Goal: Contribute content: Contribute content

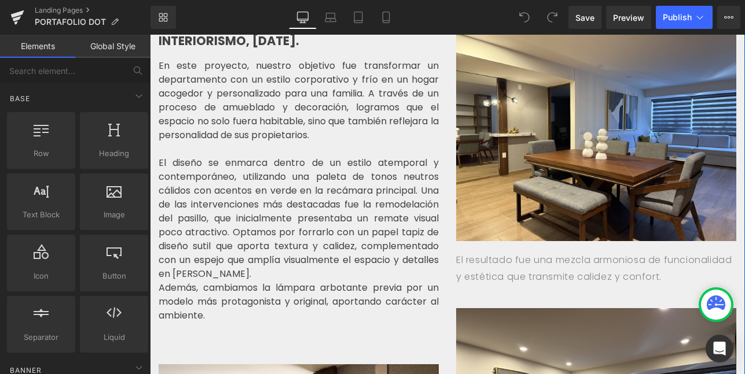
scroll to position [270, 0]
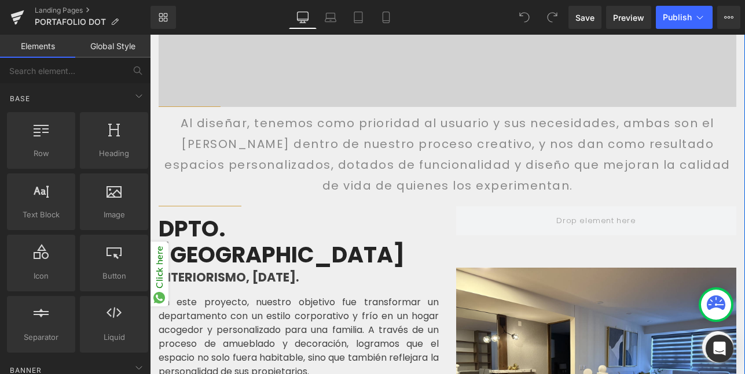
click at [422, 212] on div "DPTO. [GEOGRAPHIC_DATA]" at bounding box center [299, 240] width 280 height 56
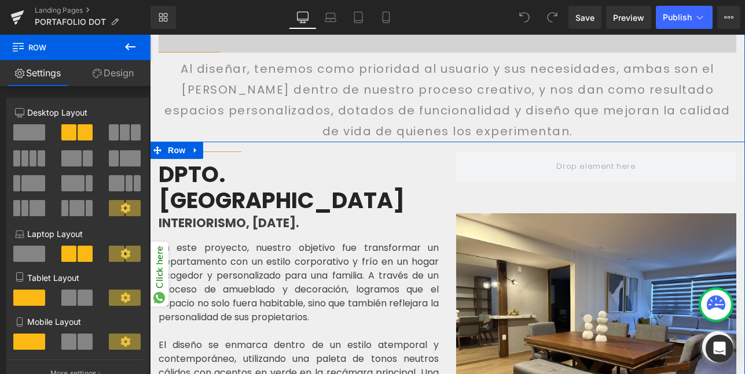
scroll to position [325, 0]
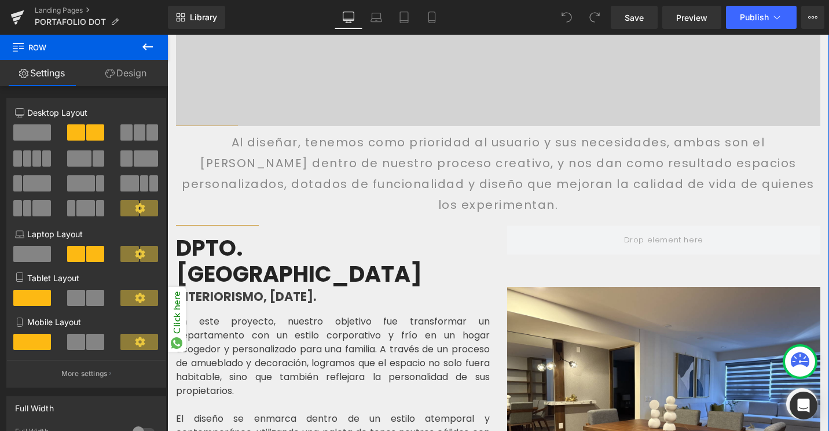
scroll to position [252, 0]
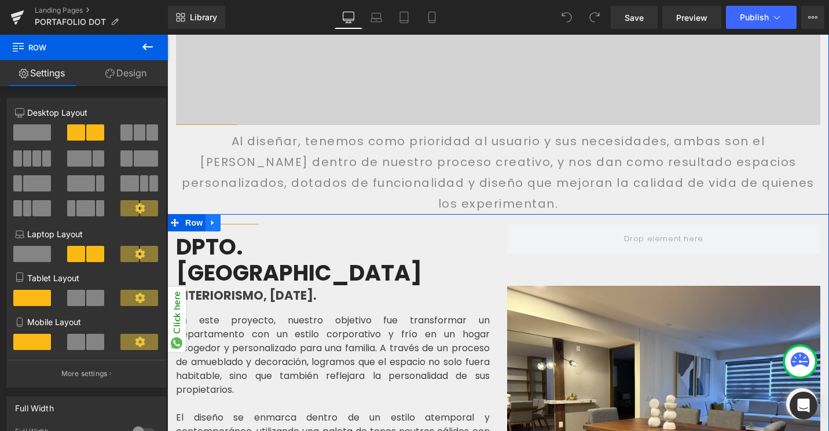
click at [214, 218] on icon at bounding box center [213, 222] width 8 height 9
click at [229, 219] on icon at bounding box center [228, 223] width 8 height 8
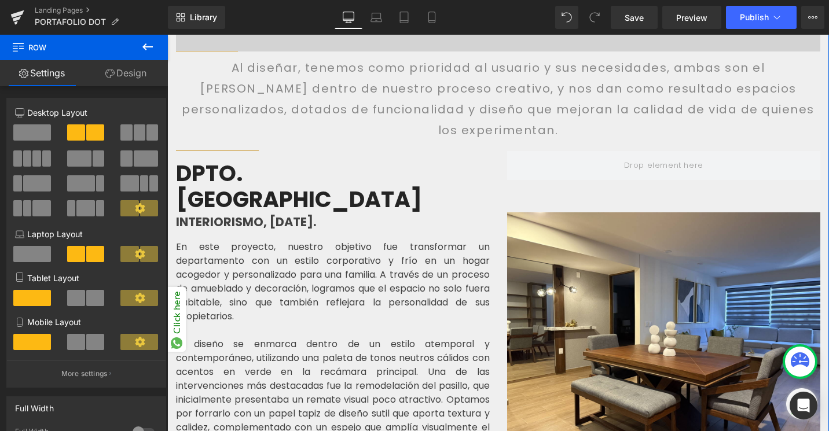
scroll to position [325, 0]
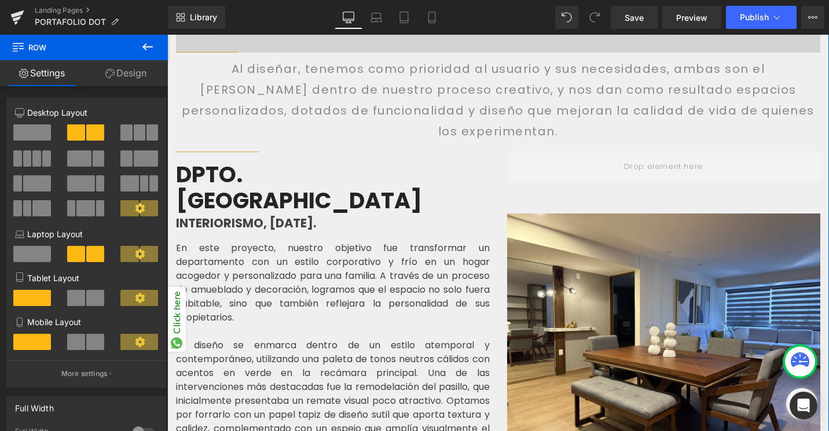
click at [318, 158] on div "DPTO. [PERSON_NAME] Heading INTERIORISMO, [DATE]. Text Block En este proyecto, …" at bounding box center [333, 327] width 314 height 339
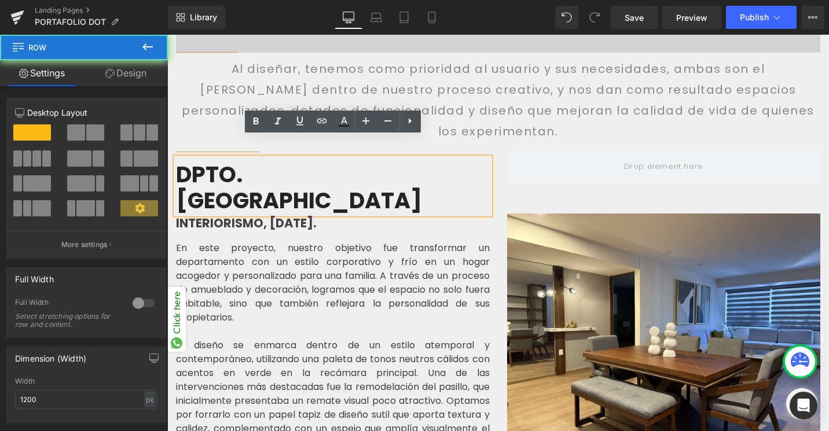
click at [318, 158] on div "DPTO. [PERSON_NAME] Heading INTERIORISMO, [DATE]. Text Block En este proyecto, …" at bounding box center [333, 327] width 314 height 339
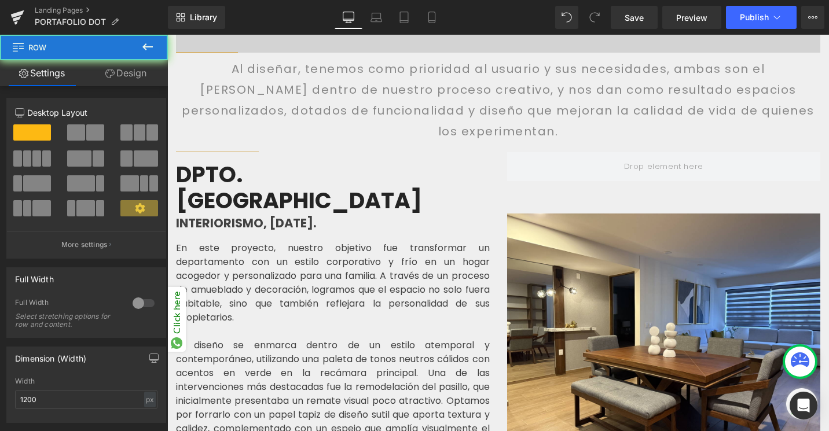
click at [317, 158] on div "DPTO. [PERSON_NAME] Heading" at bounding box center [333, 186] width 314 height 56
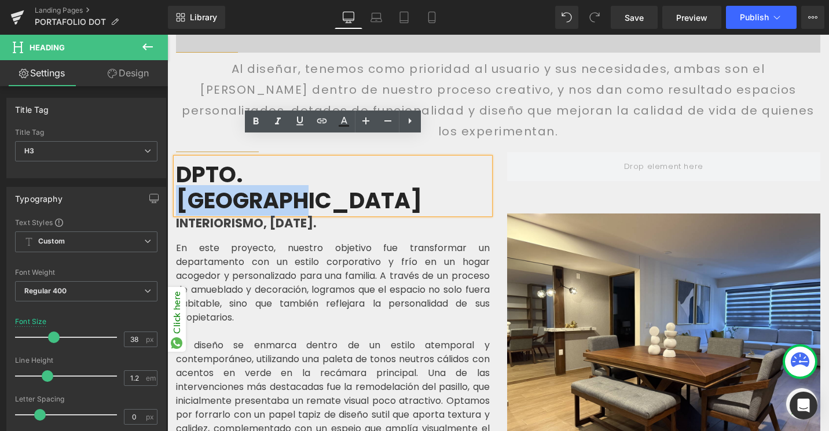
click at [317, 159] on b "DPTO. [GEOGRAPHIC_DATA]" at bounding box center [299, 187] width 246 height 57
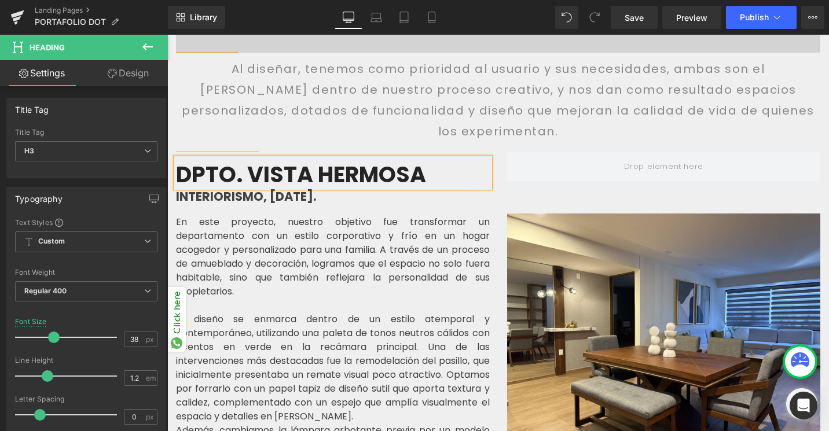
click at [216, 188] on b "INTERIORISMO, [DATE]." at bounding box center [246, 196] width 140 height 17
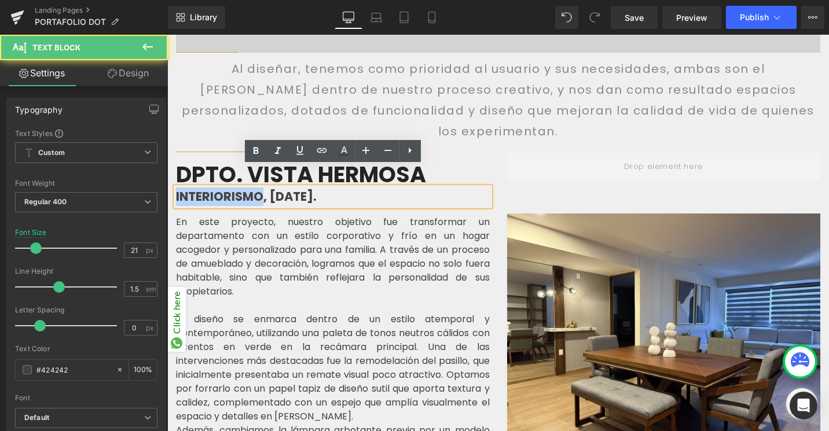
click at [216, 188] on b "INTERIORISMO, [DATE]." at bounding box center [246, 196] width 140 height 17
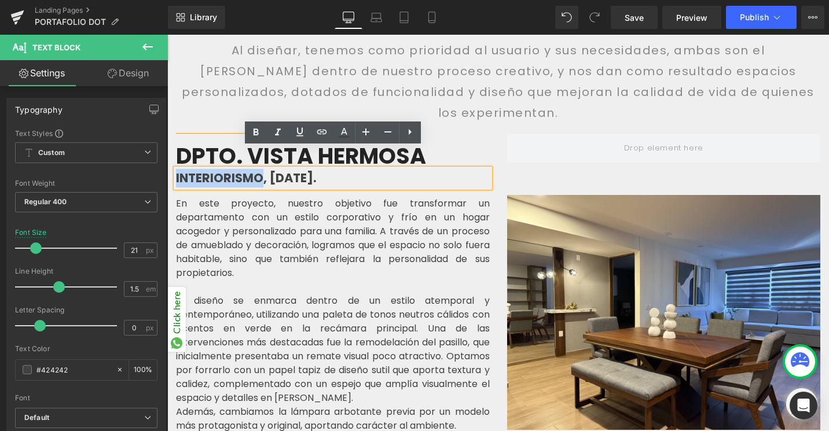
scroll to position [345, 0]
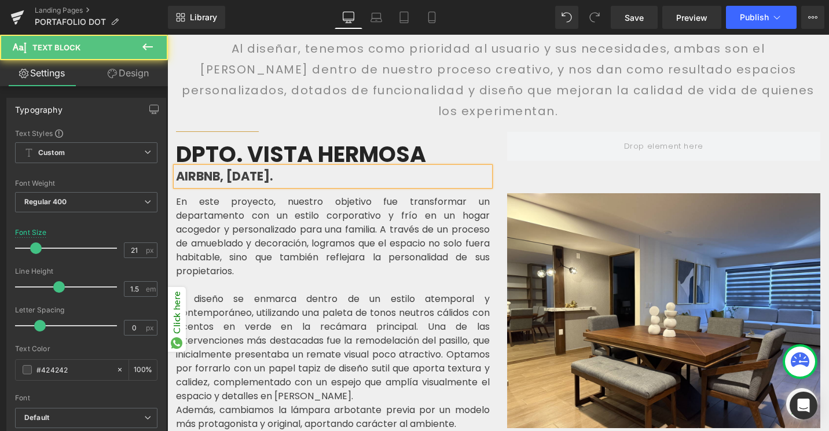
click at [248, 168] on b "AIRBNB, [DATE]." at bounding box center [224, 176] width 97 height 17
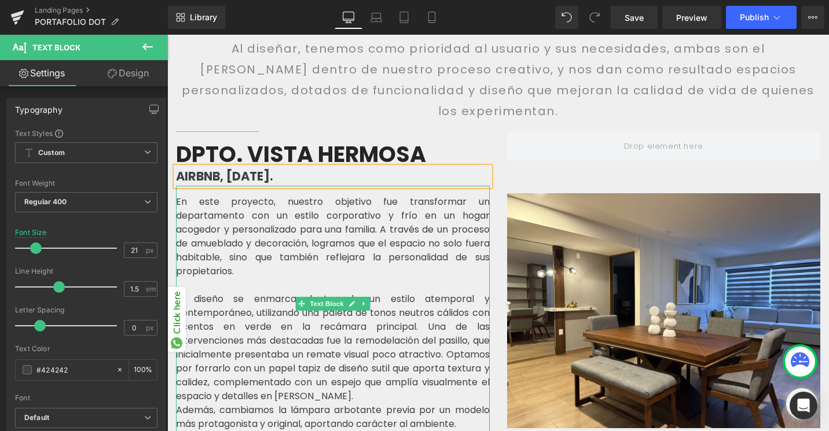
click at [307, 202] on p "En este proyecto, nuestro objetivo fue transformar un departamento con un estil…" at bounding box center [333, 236] width 314 height 83
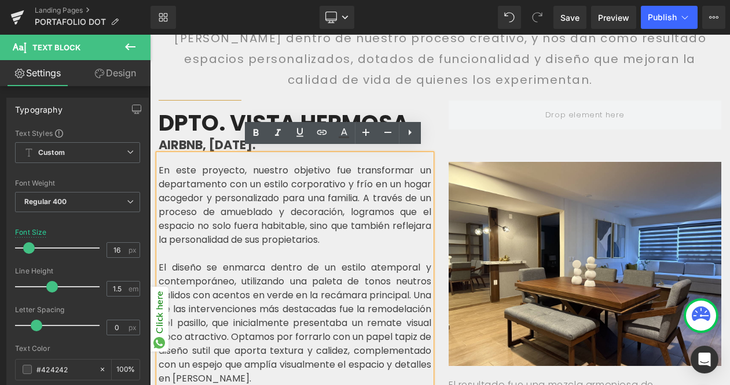
scroll to position [379, 0]
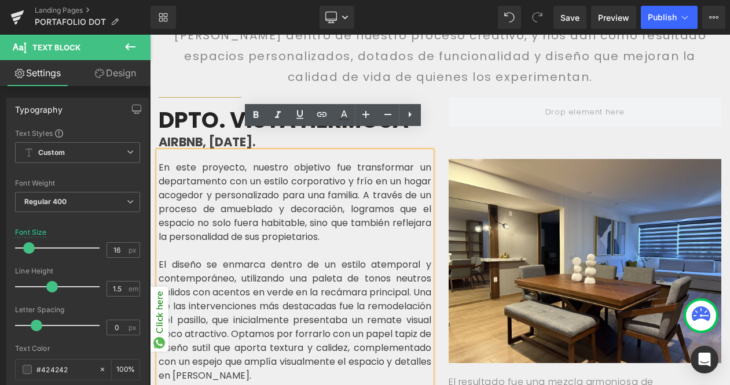
click at [293, 215] on p "En este proyecto, nuestro objetivo fue transformar un departamento con un estil…" at bounding box center [295, 202] width 273 height 83
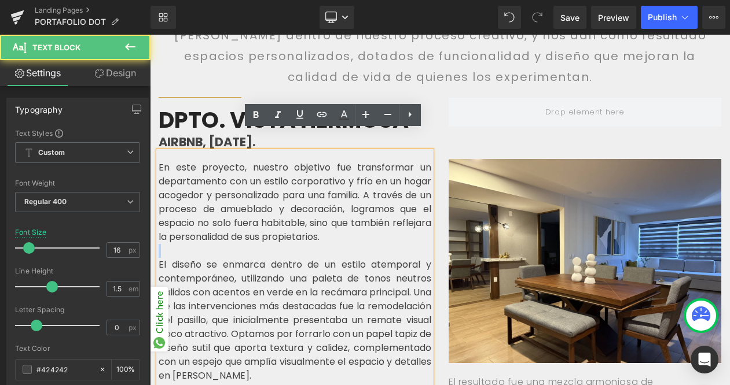
click at [293, 215] on p "En este proyecto, nuestro objetivo fue transformar un departamento con un estil…" at bounding box center [295, 202] width 273 height 83
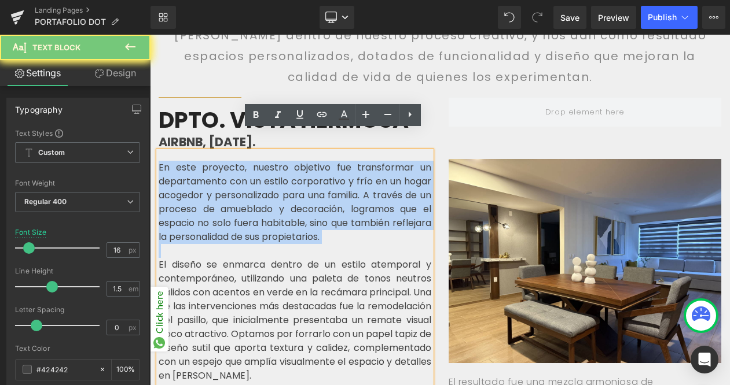
click at [293, 215] on p "En este proyecto, nuestro objetivo fue transformar un departamento con un estil…" at bounding box center [295, 202] width 273 height 83
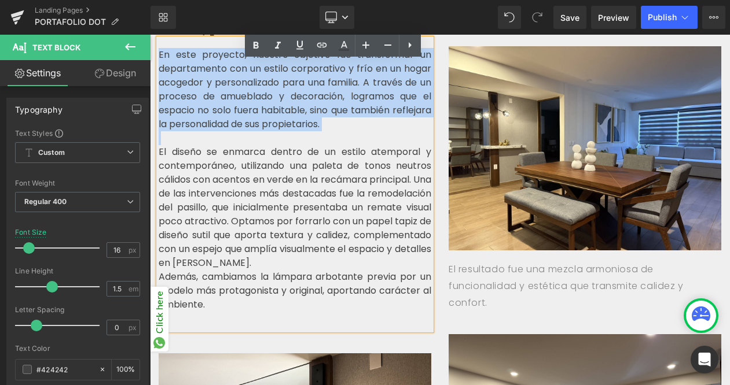
scroll to position [483, 0]
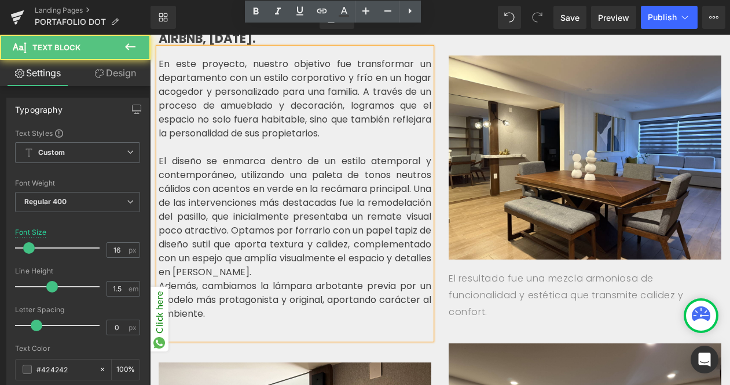
click at [414, 273] on div "En este proyecto, nuestro objetivo fue transformar un departamento con un estil…" at bounding box center [295, 194] width 273 height 292
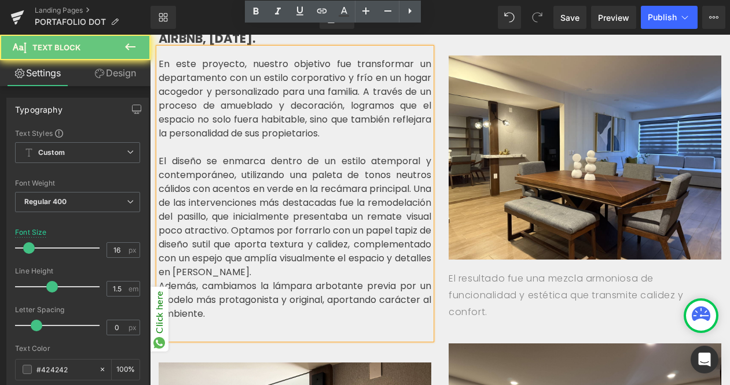
click at [414, 273] on div "En este proyecto, nuestro objetivo fue transformar un departamento con un estil…" at bounding box center [295, 194] width 273 height 292
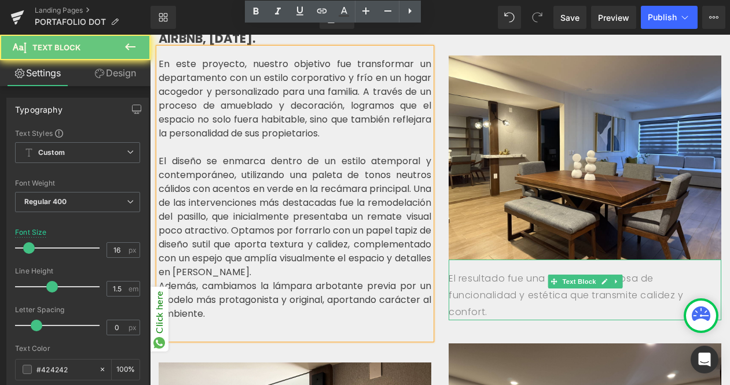
click at [501, 273] on p "El resultado fue una mezcla armoniosa de funcionalidad y estética que transmite…" at bounding box center [584, 296] width 273 height 50
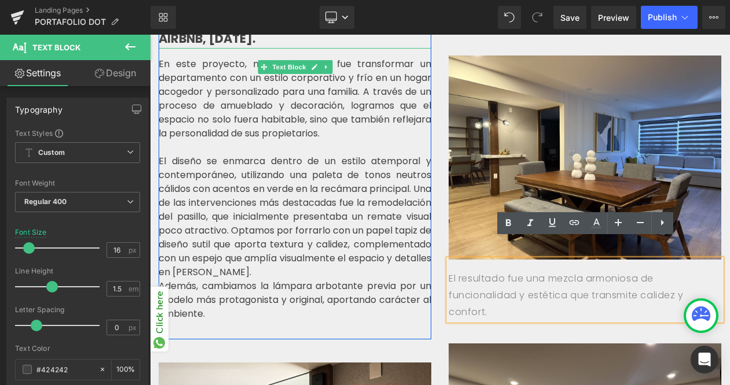
drag, startPoint x: 417, startPoint y: 274, endPoint x: 176, endPoint y: 56, distance: 324.4
click at [176, 56] on div "En este proyecto, nuestro objetivo fue transformar un departamento con un estil…" at bounding box center [295, 194] width 273 height 292
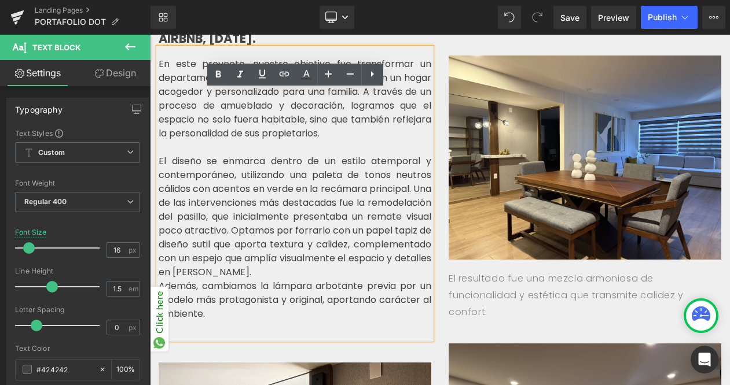
click at [401, 279] on p "Además, cambiamos la lámpara arbotante previa por un modelo más protagonista y …" at bounding box center [295, 300] width 273 height 42
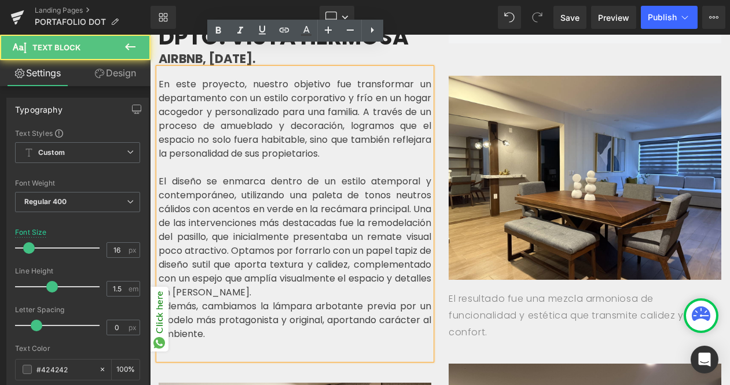
scroll to position [458, 0]
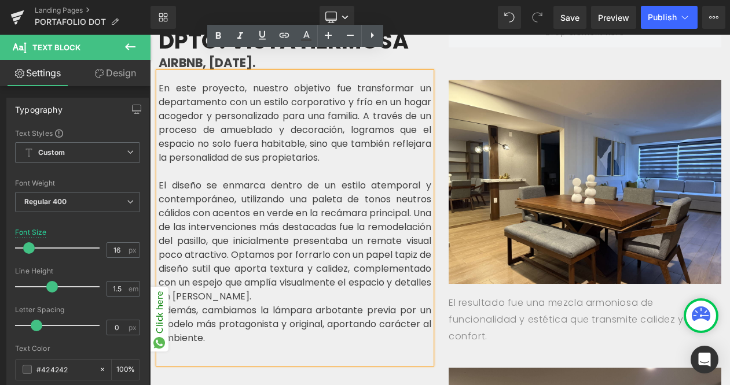
drag, startPoint x: 413, startPoint y: 290, endPoint x: 161, endPoint y: 68, distance: 336.1
click at [161, 72] on div "En este proyecto, nuestro objetivo fue transformar un departamento con un estil…" at bounding box center [295, 218] width 273 height 292
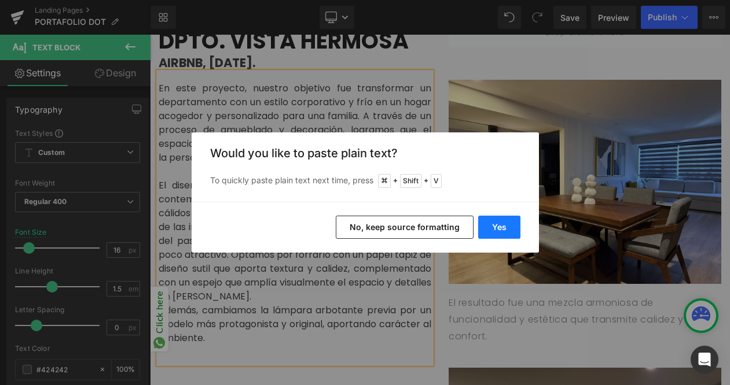
click at [498, 232] on button "Yes" at bounding box center [499, 227] width 42 height 23
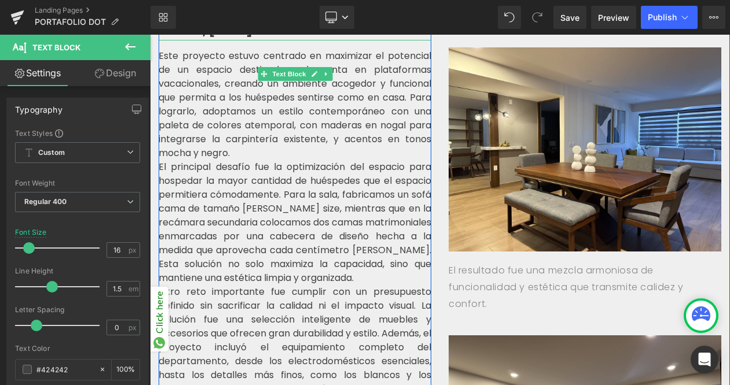
scroll to position [477, 0]
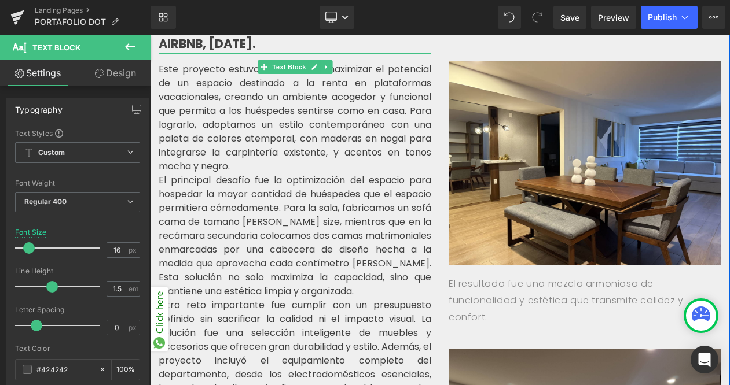
click at [329, 133] on p "Este proyecto estuvo centrado en maximizar el potencial de un espacio destinado…" at bounding box center [295, 117] width 273 height 111
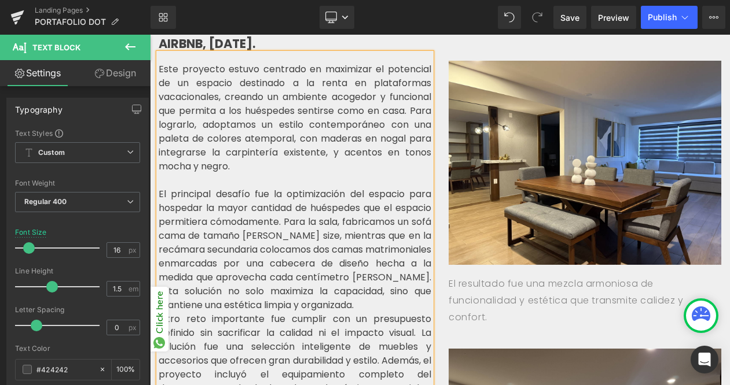
click at [297, 256] on p "El principal desafío fue la optimización del espacio para hospedar la mayor can…" at bounding box center [295, 249] width 273 height 125
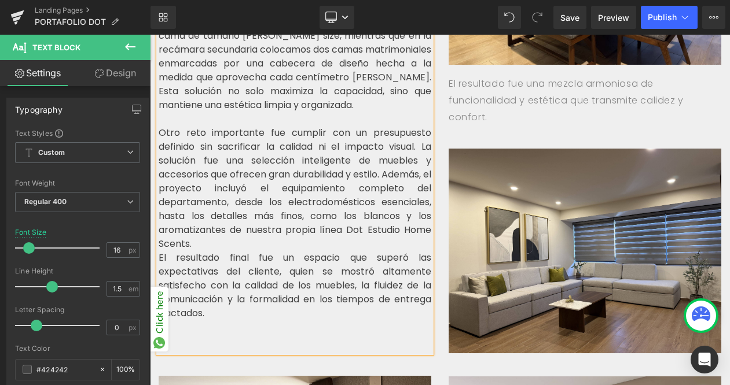
scroll to position [677, 0]
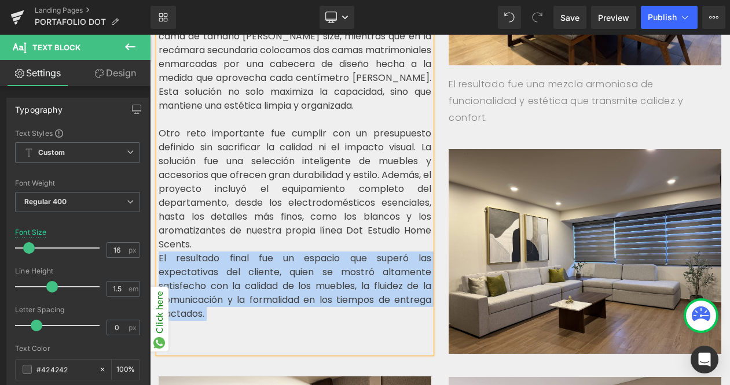
drag, startPoint x: 325, startPoint y: 230, endPoint x: 161, endPoint y: 180, distance: 171.9
click at [161, 180] on div "Este proyecto estuvo centrado en maximizar el potencial de un espacio destinado…" at bounding box center [295, 104] width 273 height 500
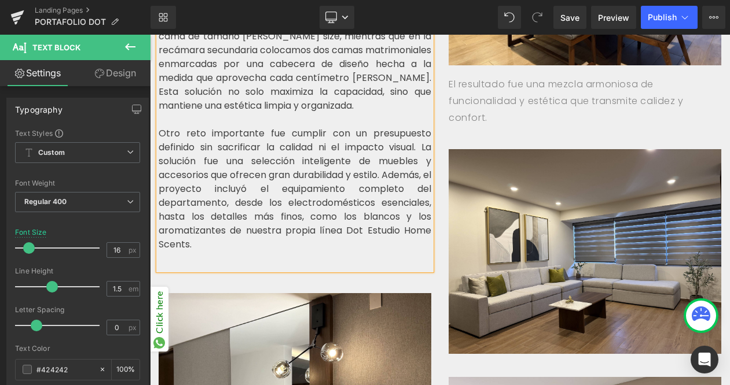
click at [326, 181] on div "Este proyecto estuvo centrado en maximizar el potencial de un espacio destinado…" at bounding box center [295, 62] width 273 height 417
click at [415, 168] on p "Otro reto importante fue cumplir con un presupuesto definido sin sacrificar la …" at bounding box center [295, 189] width 273 height 125
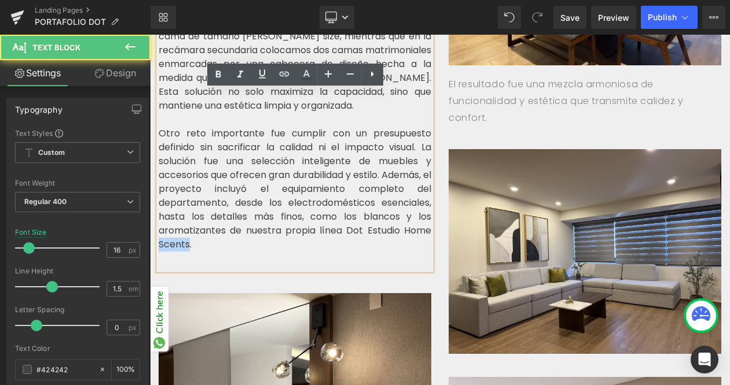
click at [415, 168] on p "Otro reto importante fue cumplir con un presupuesto definido sin sacrificar la …" at bounding box center [295, 189] width 273 height 125
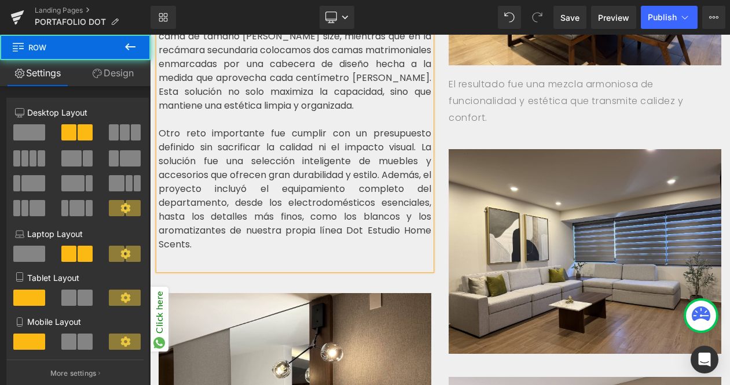
click at [433, 207] on div "Separator DPTO. VISTA HERMOSA Heading AIRBNB, [DATE]. Text Block Este proyecto …" at bounding box center [295, 338] width 290 height 1076
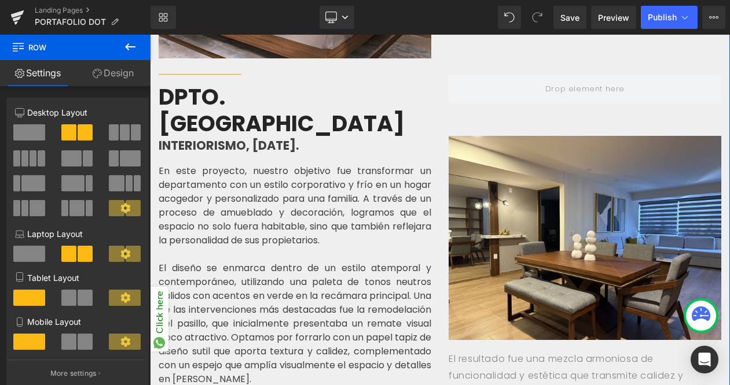
scroll to position [1479, 0]
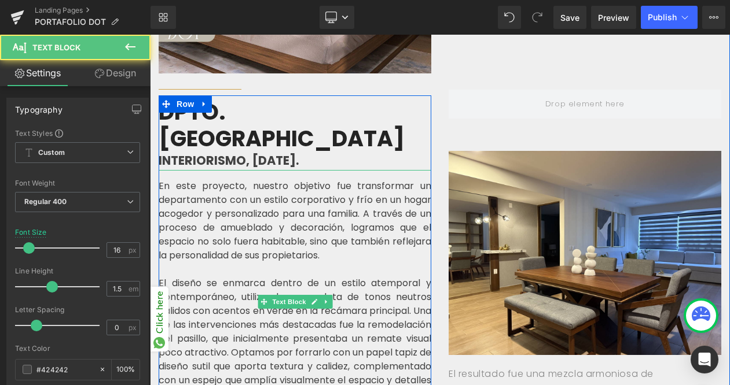
click at [351, 277] on p "El diseño se enmarca dentro de un estilo atemporal y contemporáneo, utilizando …" at bounding box center [295, 339] width 273 height 125
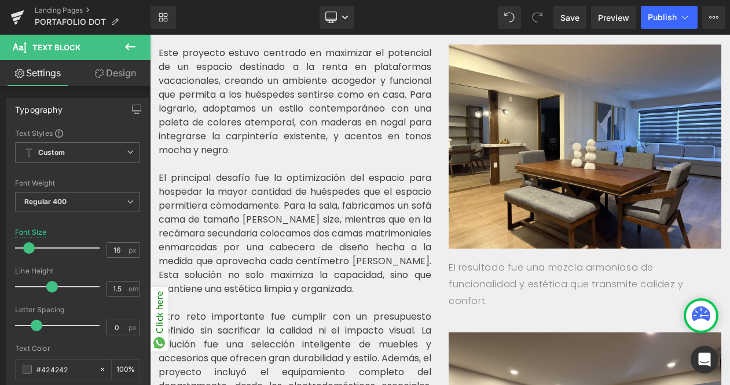
scroll to position [495, 0]
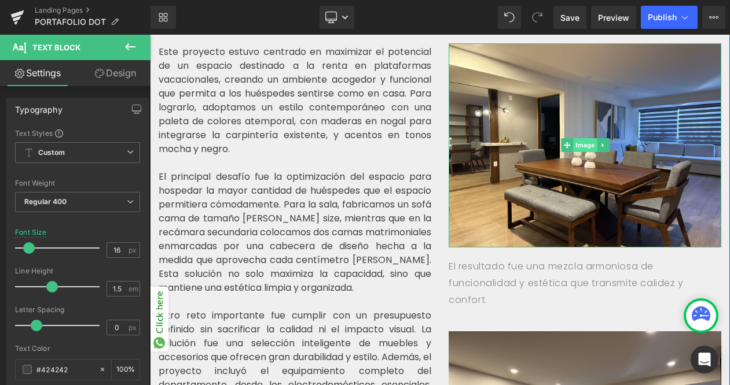
click at [581, 138] on span "Image" at bounding box center [585, 145] width 24 height 14
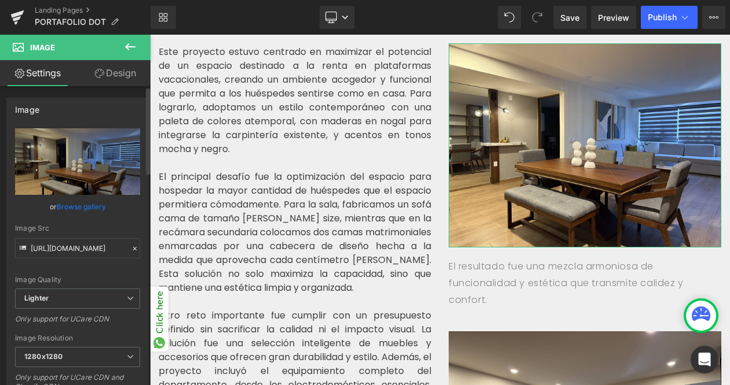
click at [86, 210] on link "Browse gallery" at bounding box center [81, 207] width 49 height 20
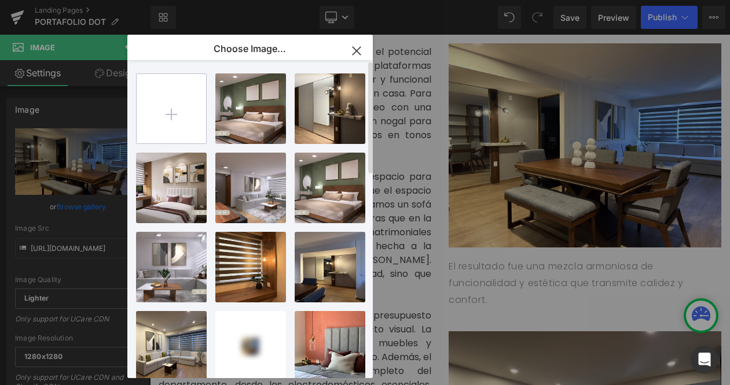
click at [172, 122] on input "file" at bounding box center [171, 108] width 69 height 69
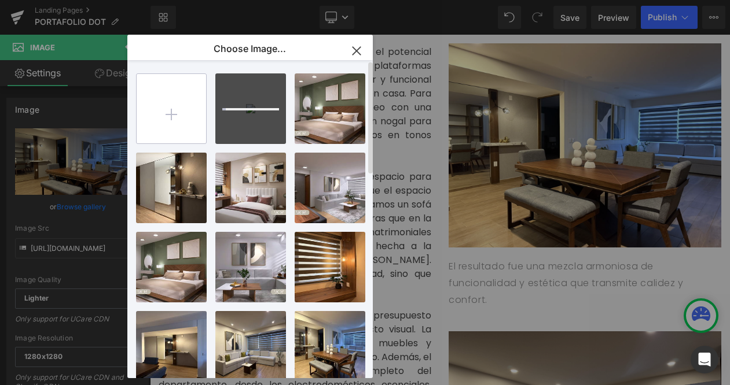
click at [166, 108] on input "file" at bounding box center [171, 108] width 69 height 69
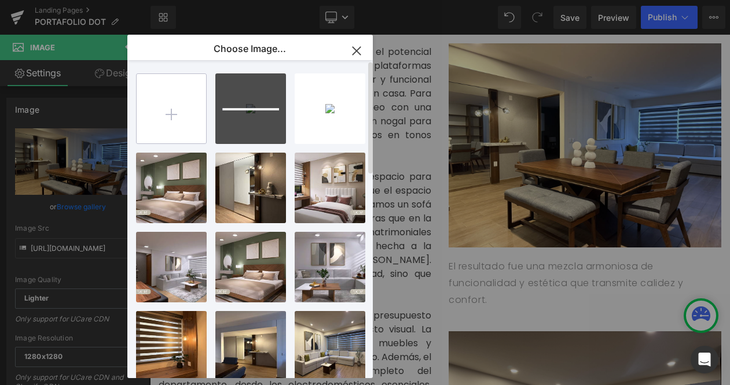
click at [164, 108] on input "file" at bounding box center [171, 108] width 69 height 69
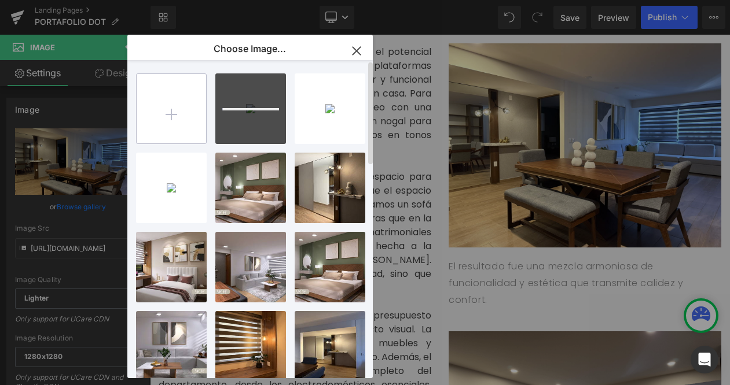
click at [174, 117] on input "file" at bounding box center [171, 108] width 69 height 69
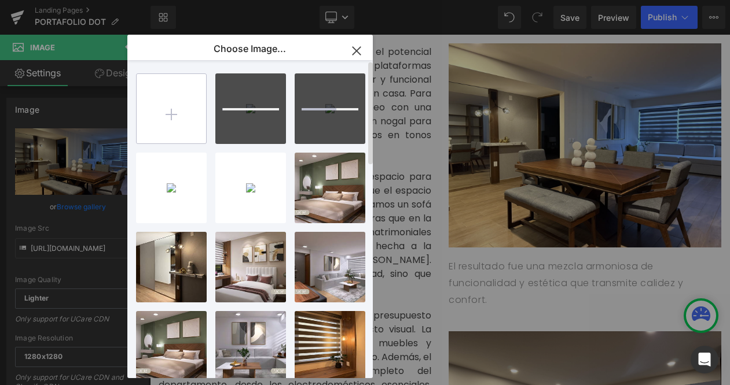
click at [175, 109] on input "file" at bounding box center [171, 108] width 69 height 69
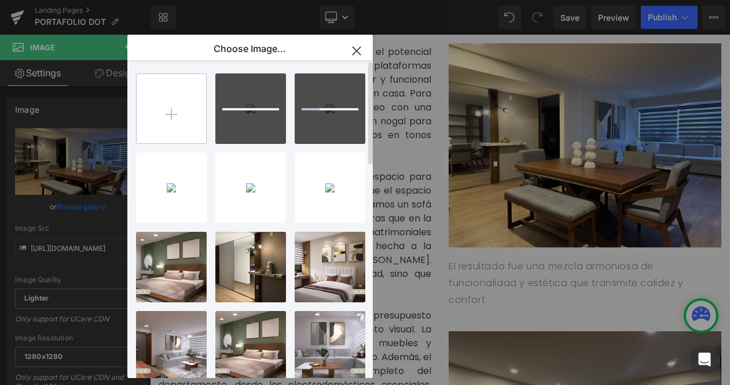
click at [163, 123] on input "file" at bounding box center [171, 108] width 69 height 69
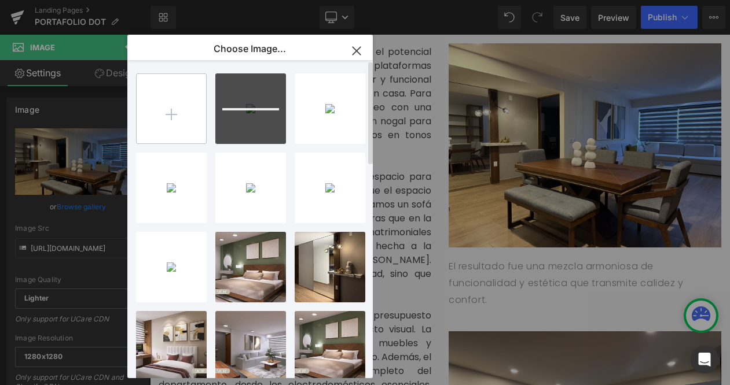
click at [175, 124] on input "file" at bounding box center [171, 108] width 69 height 69
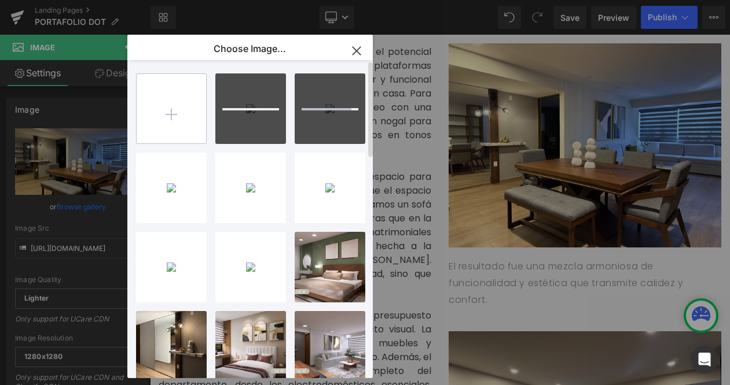
click at [166, 107] on input "file" at bounding box center [171, 108] width 69 height 69
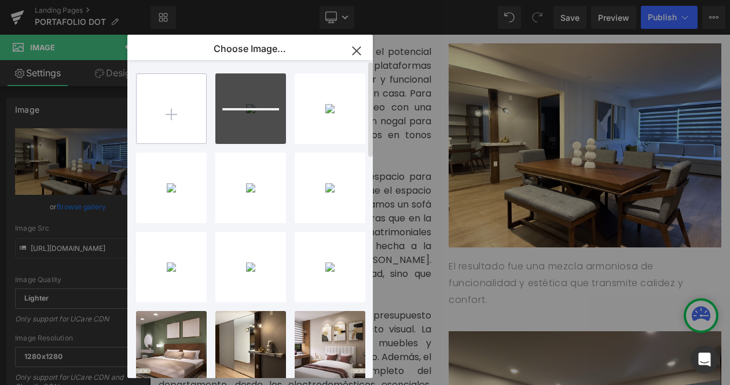
click at [179, 122] on input "file" at bounding box center [171, 108] width 69 height 69
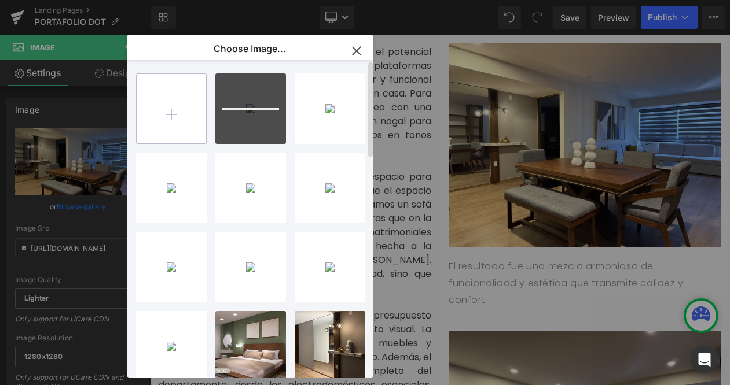
click at [172, 103] on input "file" at bounding box center [171, 108] width 69 height 69
type input "C:\fakepath\6A8A2951-min.jpg"
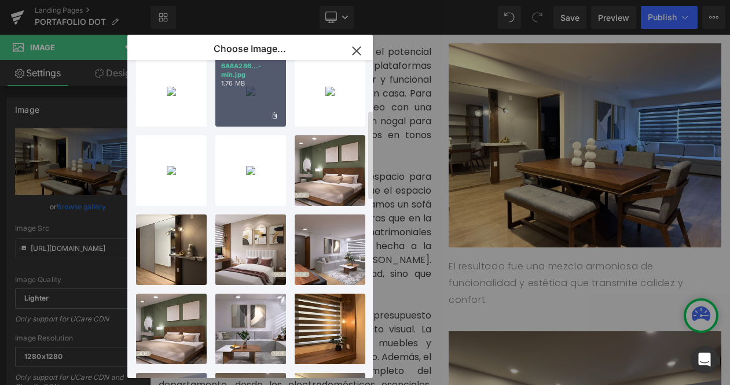
scroll to position [176, 0]
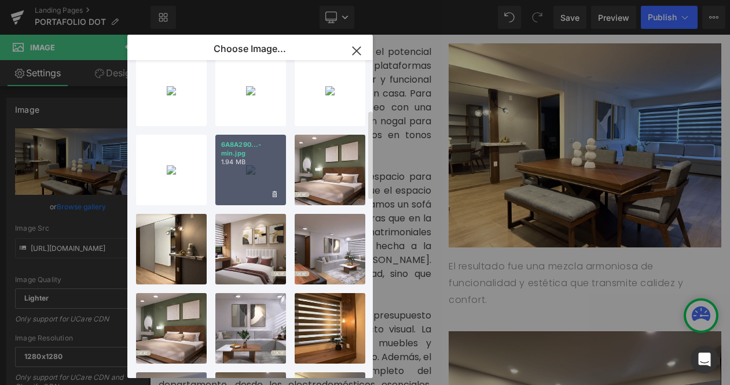
click at [264, 178] on div "6A8A290...-min.jpg 1.94 MB" at bounding box center [250, 170] width 71 height 71
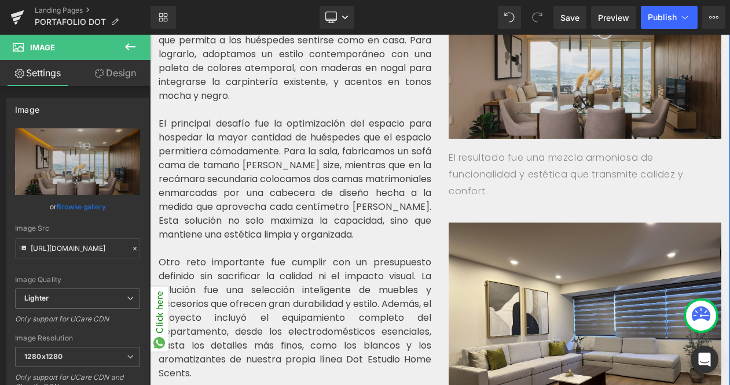
scroll to position [546, 0]
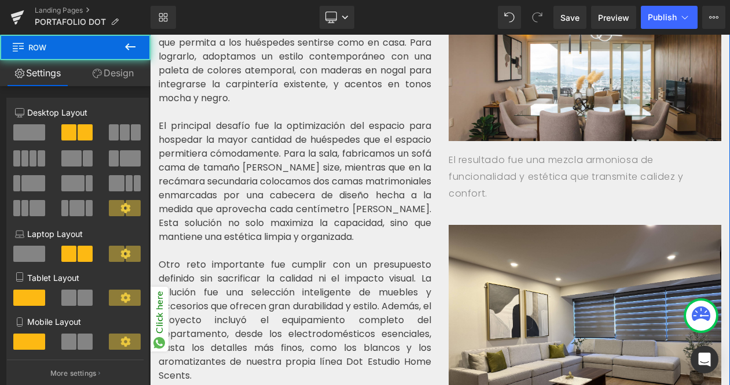
click at [579, 166] on div "Row Image El resultado fue una mezcla armoniosa de funcionalidad y estética que…" at bounding box center [585, 328] width 290 height 795
click at [588, 157] on p "El resultado fue una mezcla armoniosa de funcionalidad y estética que transmite…" at bounding box center [584, 177] width 273 height 50
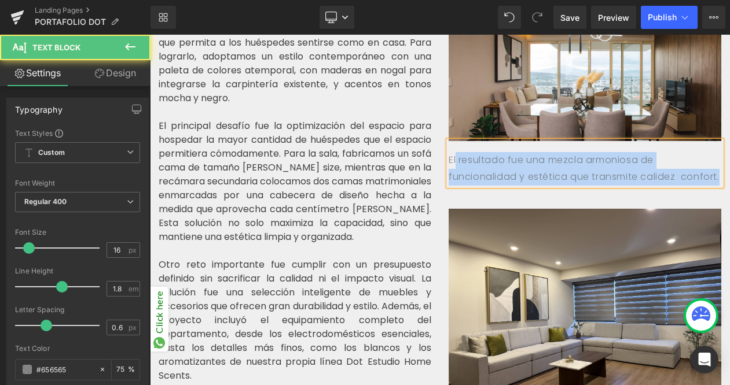
drag, startPoint x: 596, startPoint y: 157, endPoint x: 456, endPoint y: 137, distance: 141.5
click at [456, 152] on p "El resultado fue una mezcla armoniosa de funcionalidad y estética que transmite…" at bounding box center [584, 169] width 273 height 34
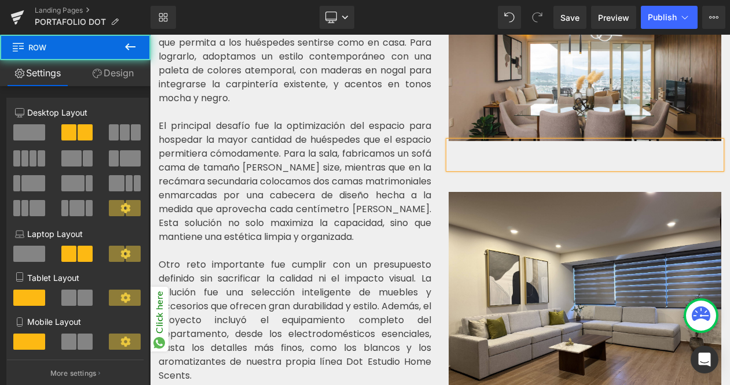
click at [453, 157] on div "Row Image Text Block Image Image" at bounding box center [585, 311] width 290 height 761
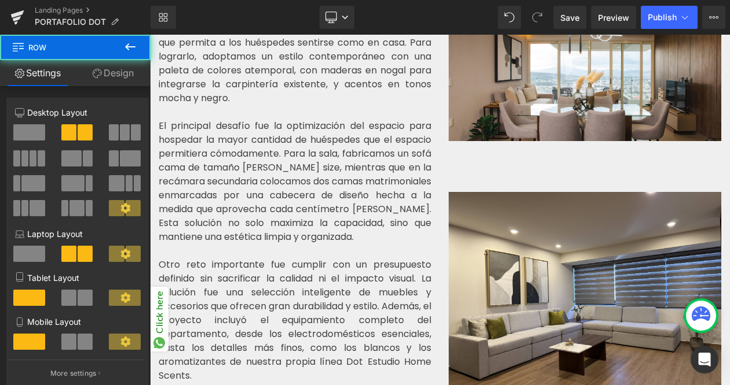
click at [470, 149] on div "Row Image Text Block Image Image" at bounding box center [585, 311] width 290 height 761
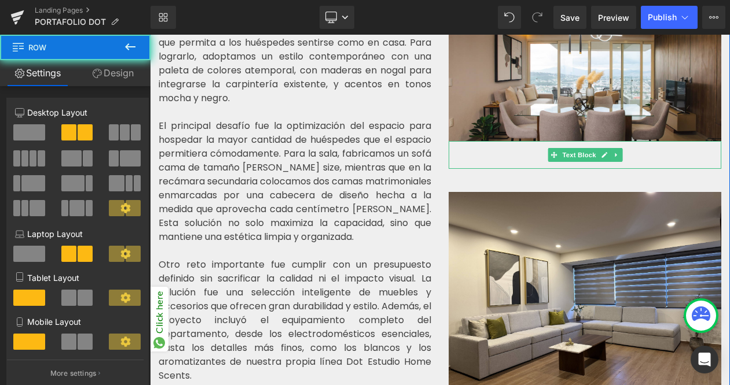
click at [481, 141] on div at bounding box center [584, 155] width 273 height 28
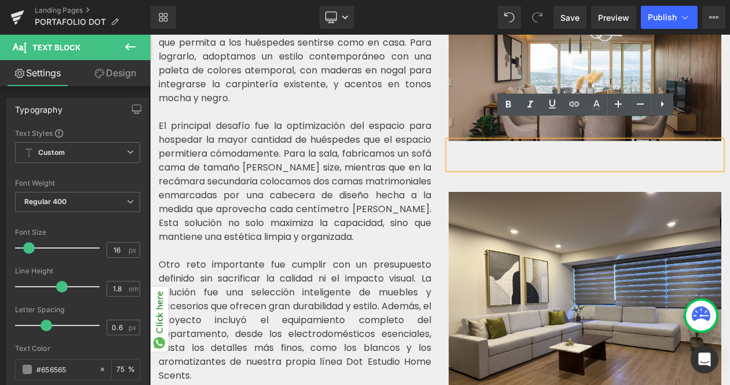
click at [513, 155] on div "Row Image Text Block Image Image" at bounding box center [585, 311] width 290 height 761
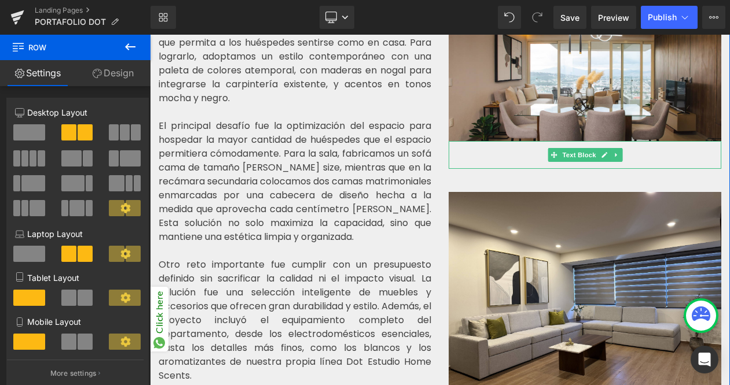
click at [525, 141] on div at bounding box center [584, 155] width 273 height 28
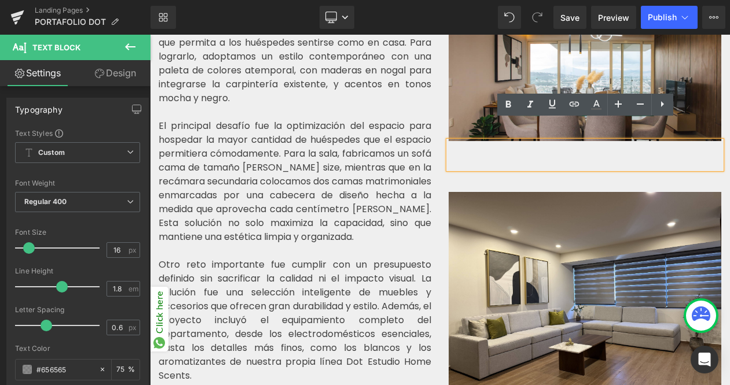
click at [525, 141] on div at bounding box center [584, 155] width 273 height 28
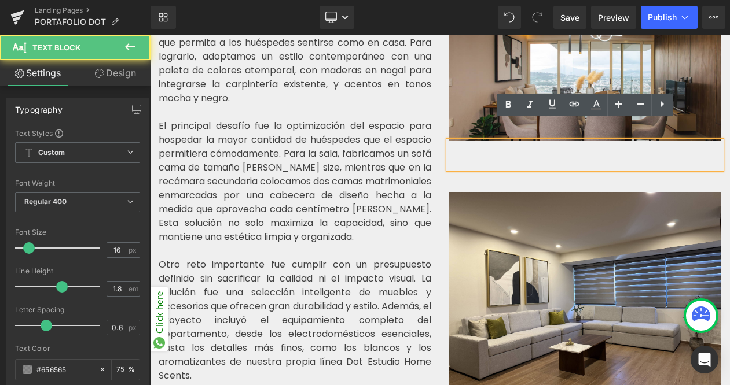
click at [521, 162] on div "Row Image Text Block Image Image" at bounding box center [585, 311] width 290 height 761
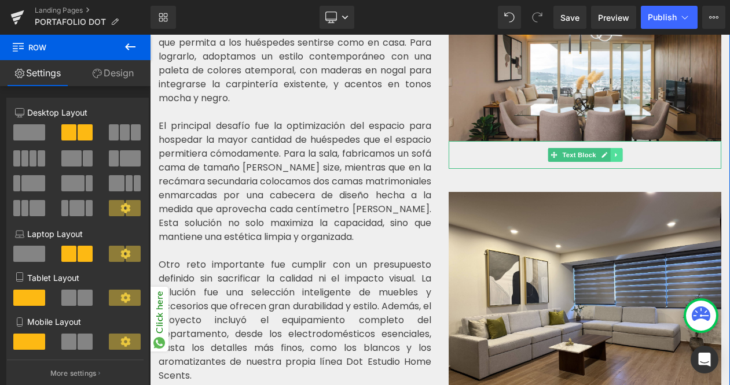
click at [617, 152] on icon at bounding box center [616, 155] width 6 height 7
click at [617, 148] on link at bounding box center [622, 155] width 12 height 14
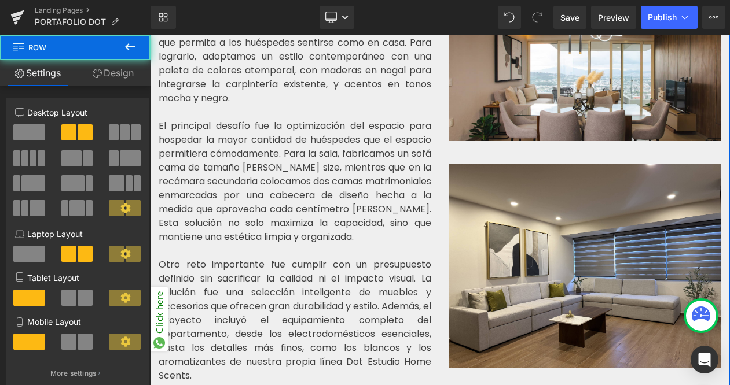
click at [617, 131] on div "Row Image Image Image" at bounding box center [585, 297] width 290 height 733
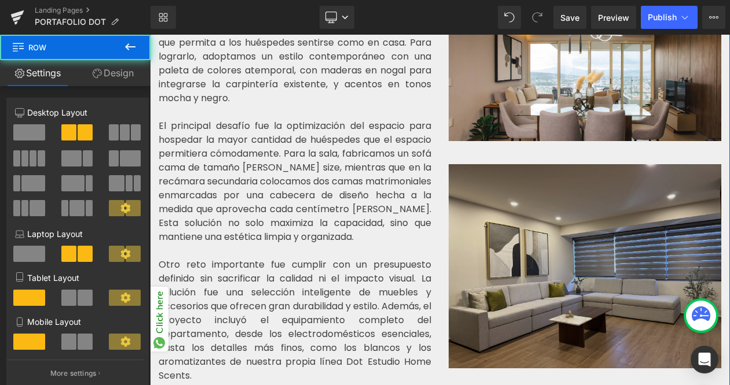
click at [561, 229] on img at bounding box center [584, 266] width 273 height 204
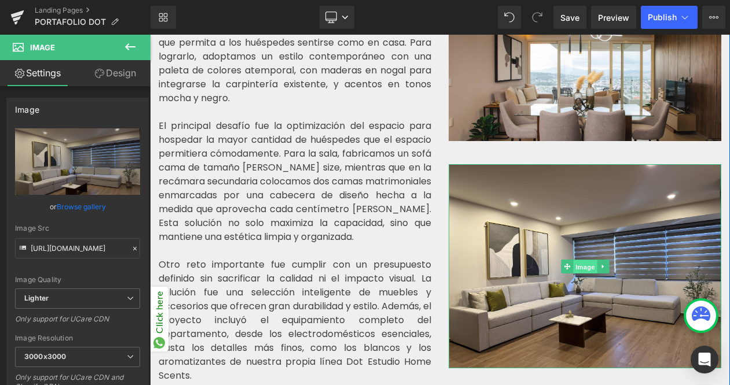
click at [573, 260] on span "Image" at bounding box center [585, 267] width 24 height 14
click at [578, 260] on span "Image" at bounding box center [585, 267] width 24 height 14
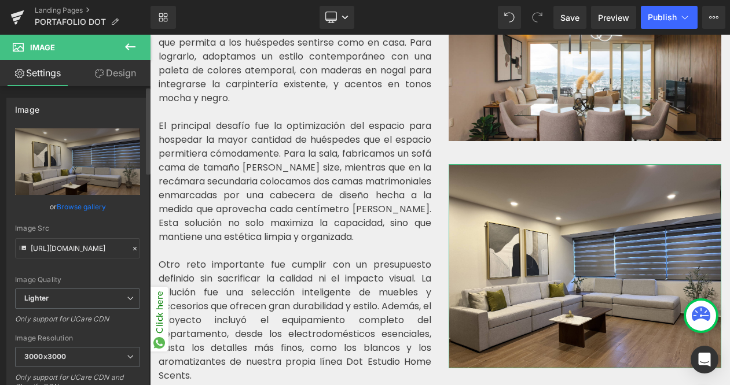
click at [78, 209] on link "Browse gallery" at bounding box center [81, 207] width 49 height 20
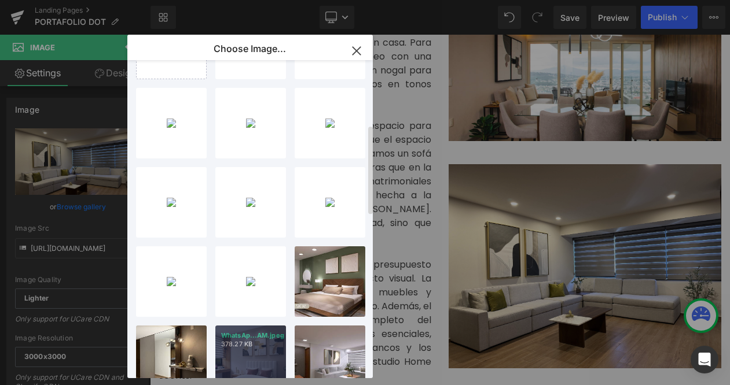
scroll to position [0, 0]
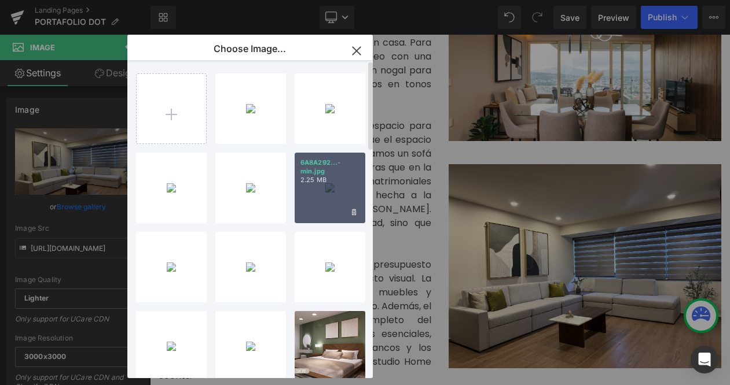
click at [321, 193] on div "6A8A292...-min.jpg 2.25 MB" at bounding box center [330, 188] width 71 height 71
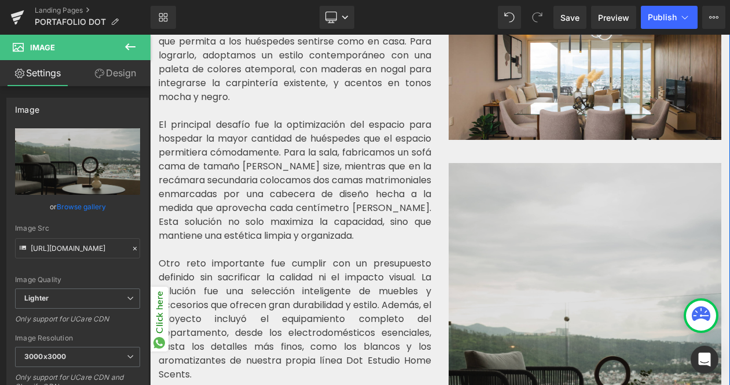
scroll to position [288, 0]
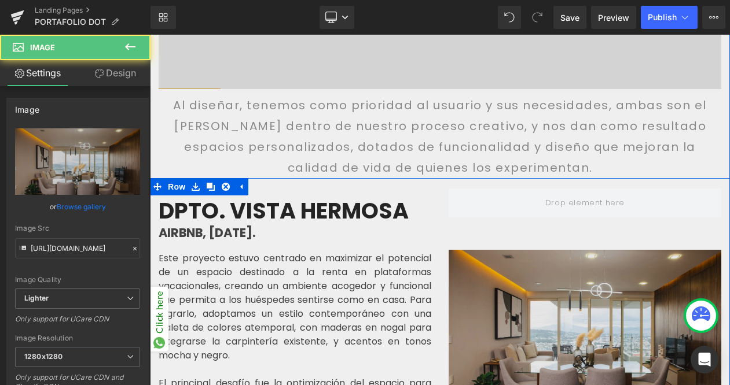
click at [527, 297] on img at bounding box center [584, 324] width 273 height 149
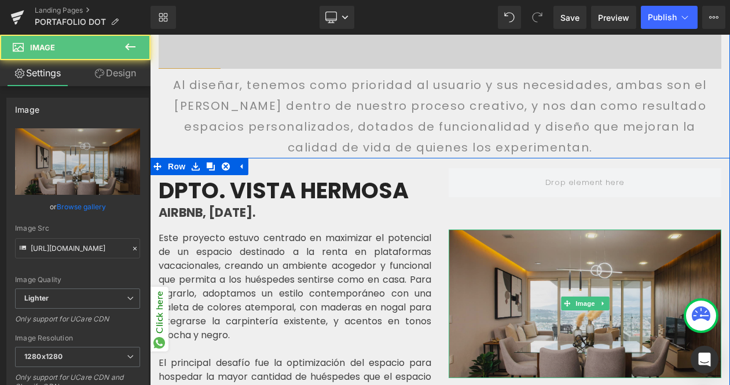
scroll to position [347, 0]
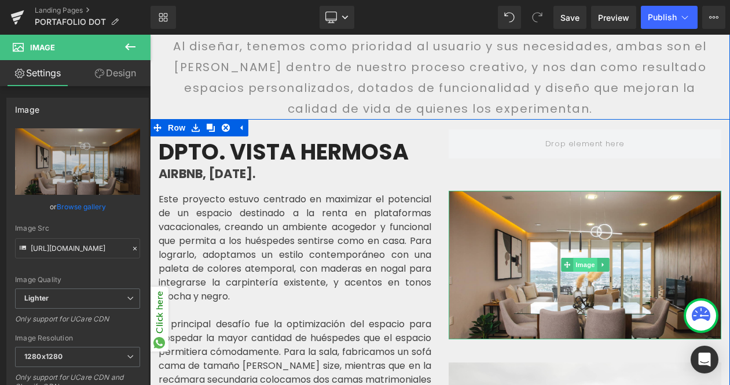
click at [584, 258] on span "Image" at bounding box center [585, 265] width 24 height 14
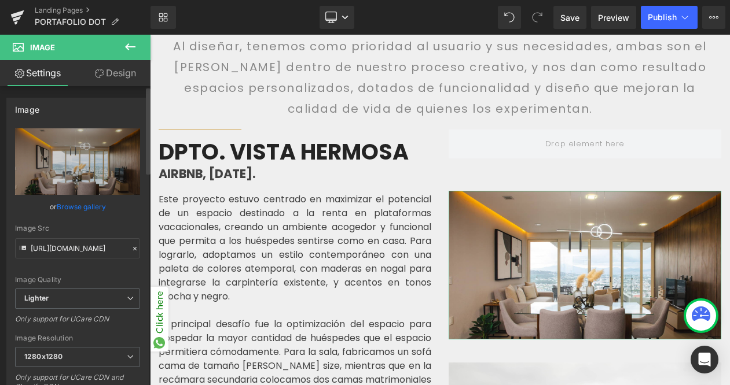
click at [97, 207] on link "Browse gallery" at bounding box center [81, 207] width 49 height 20
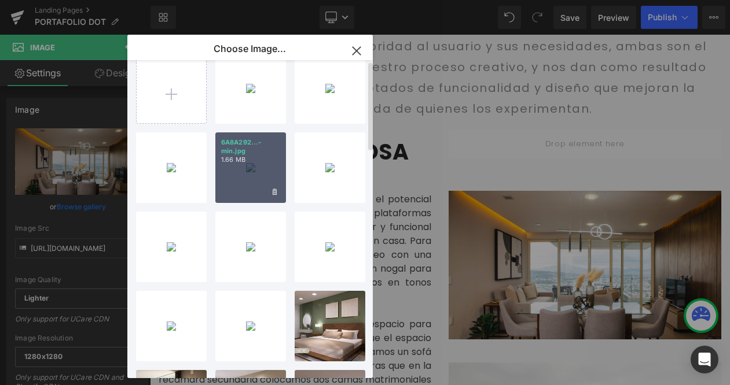
scroll to position [0, 0]
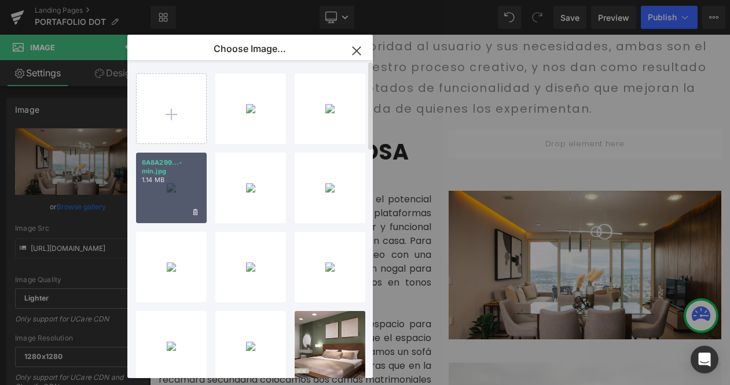
click at [172, 186] on div "6A8A299...-min.jpg 1.14 MB" at bounding box center [171, 188] width 71 height 71
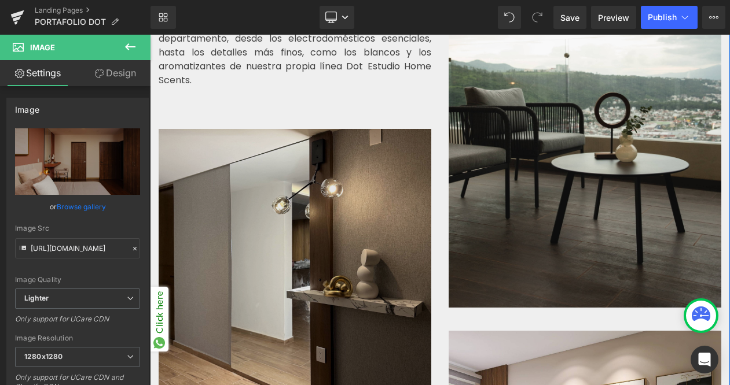
scroll to position [852, 0]
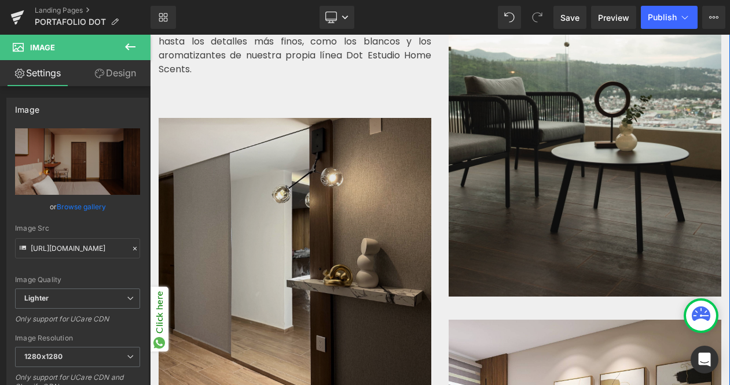
click at [334, 275] on img at bounding box center [295, 261] width 273 height 286
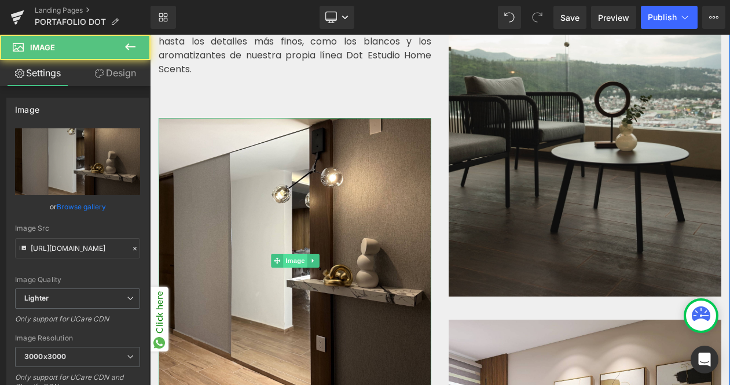
click at [297, 254] on span "Image" at bounding box center [295, 261] width 24 height 14
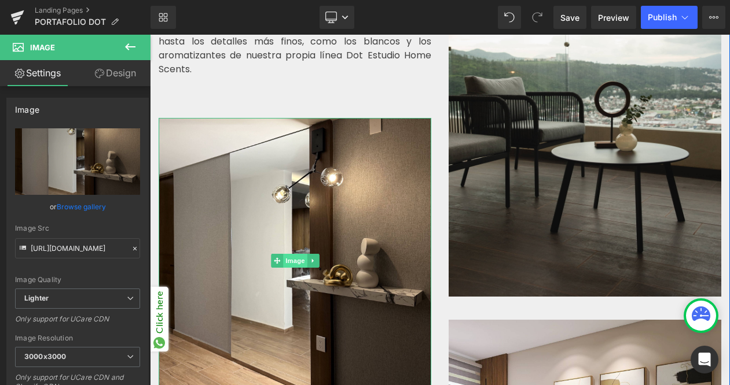
click at [289, 254] on span "Image" at bounding box center [295, 261] width 24 height 14
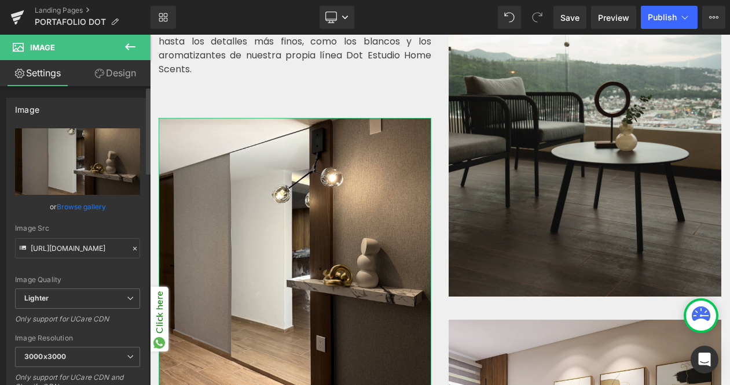
click at [82, 209] on link "Browse gallery" at bounding box center [81, 207] width 49 height 20
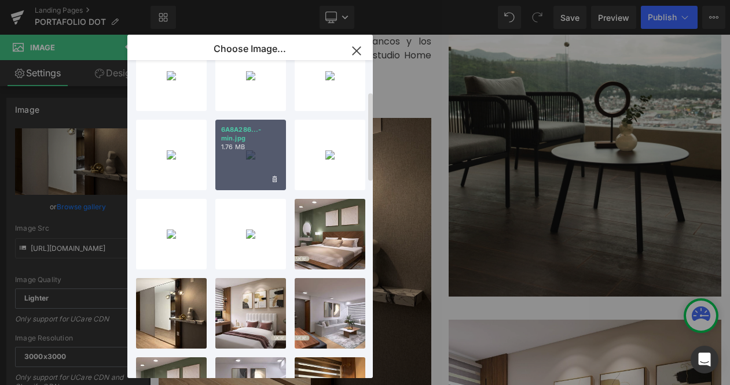
scroll to position [115, 0]
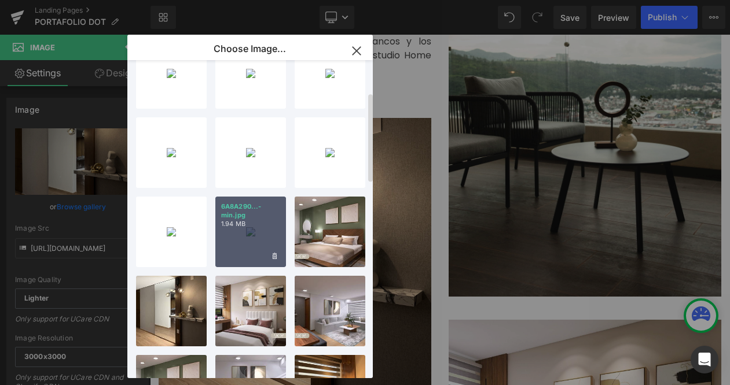
click at [259, 223] on p "1.94 MB" at bounding box center [250, 224] width 59 height 9
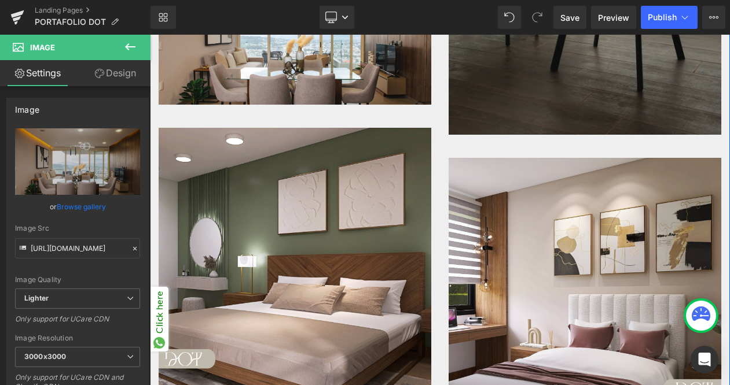
scroll to position [1017, 0]
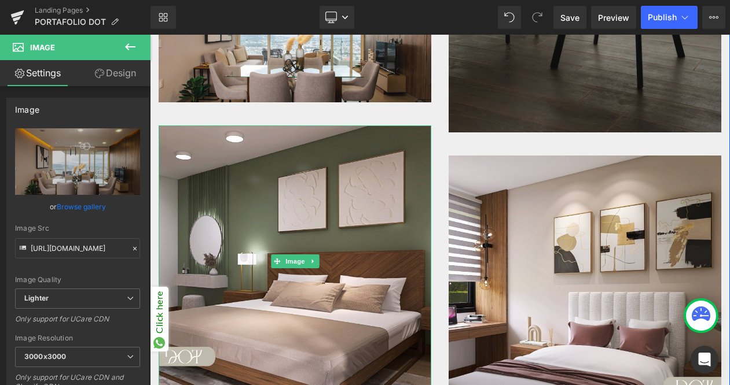
click at [396, 194] on img at bounding box center [295, 262] width 273 height 273
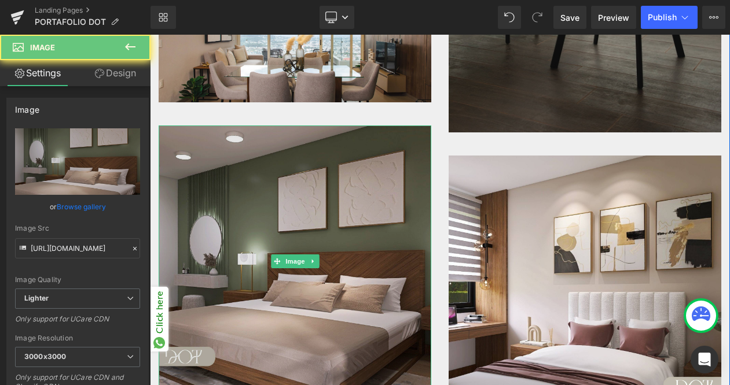
click at [289, 175] on img at bounding box center [295, 262] width 273 height 273
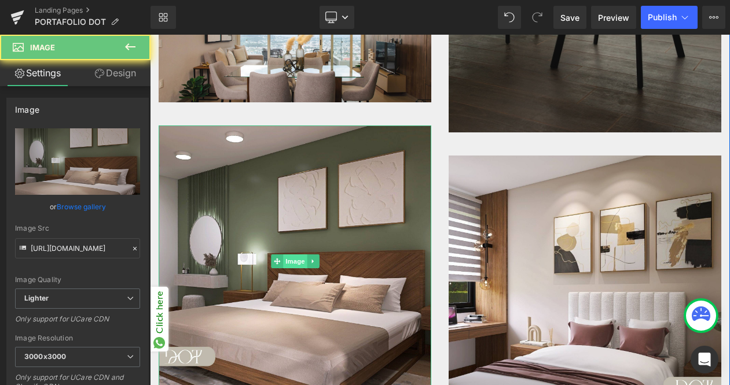
click at [291, 255] on span "Image" at bounding box center [295, 262] width 24 height 14
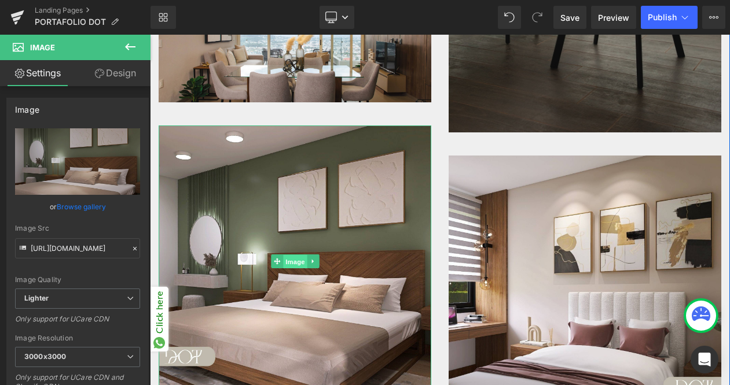
click at [297, 255] on span "Image" at bounding box center [295, 262] width 24 height 14
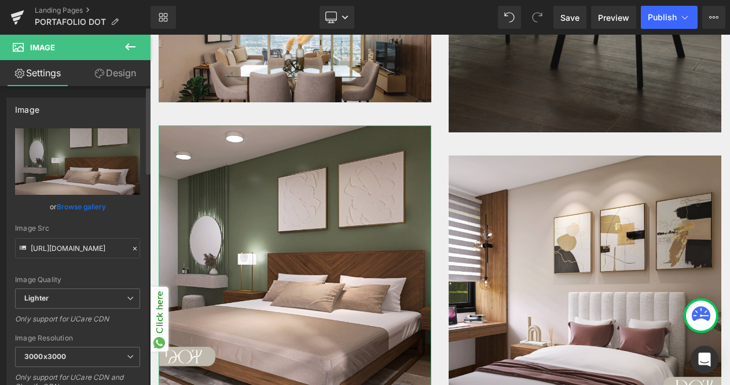
click at [80, 204] on link "Browse gallery" at bounding box center [81, 207] width 49 height 20
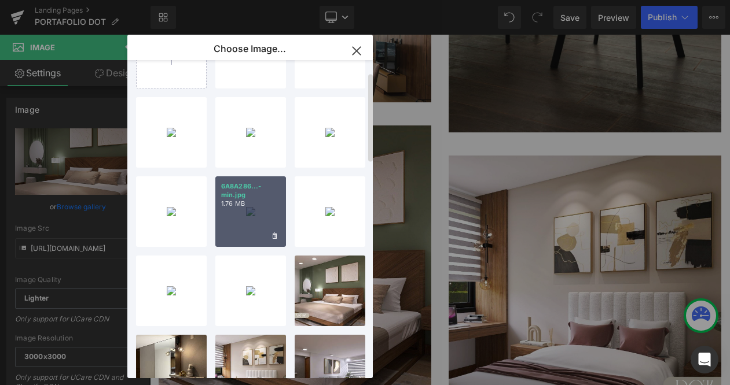
scroll to position [0, 0]
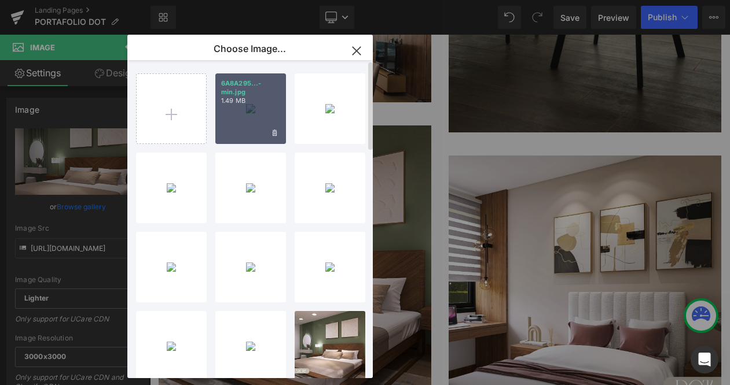
click at [261, 108] on div "6A8A295...-min.jpg 1.49 MB" at bounding box center [250, 108] width 71 height 71
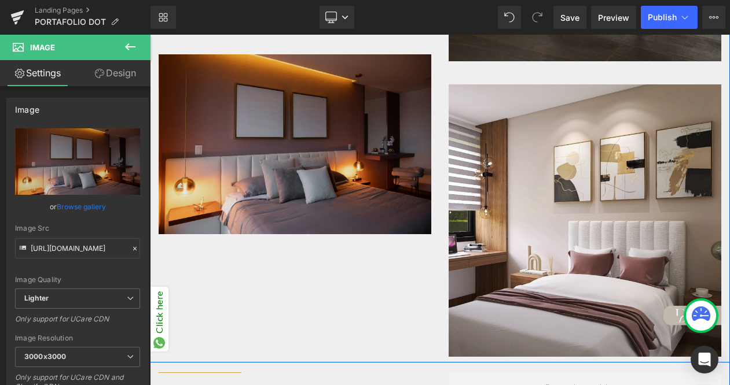
scroll to position [1086, 0]
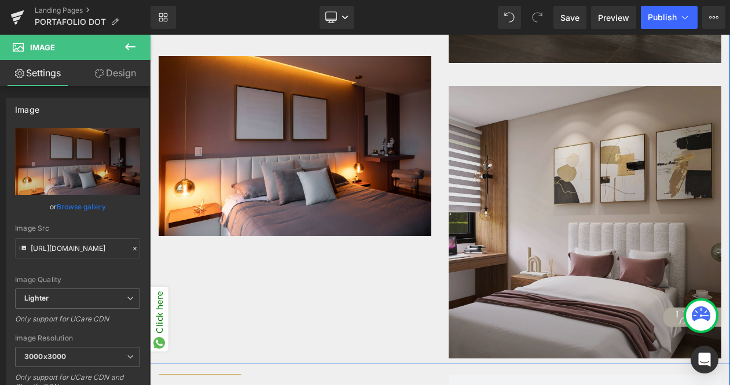
click at [599, 200] on div "Image" at bounding box center [584, 222] width 273 height 273
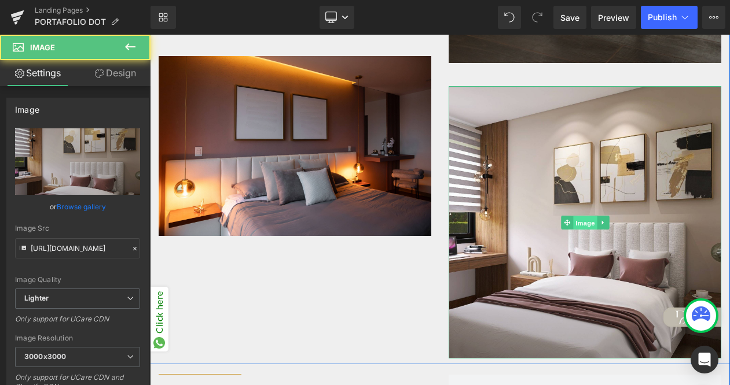
click at [586, 216] on span "Image" at bounding box center [585, 223] width 24 height 14
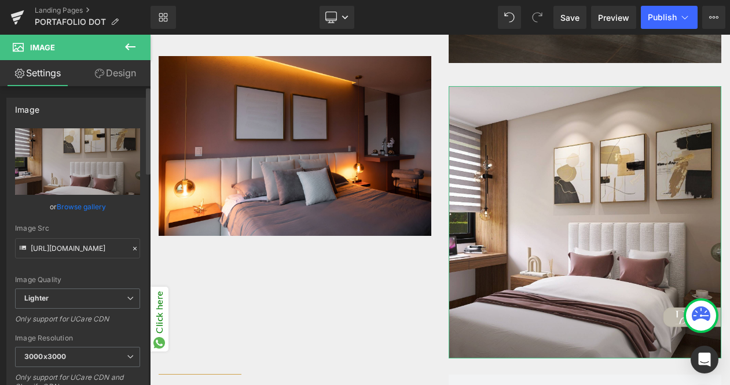
click at [95, 207] on link "Browse gallery" at bounding box center [81, 207] width 49 height 20
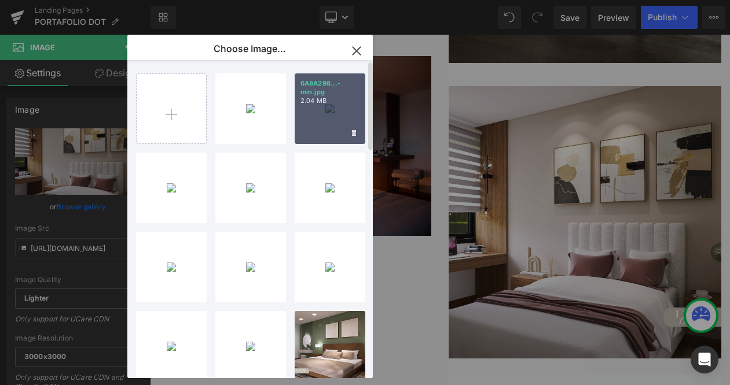
click at [332, 108] on div "6A8A298...-min.jpg 2.04 MB" at bounding box center [330, 108] width 71 height 71
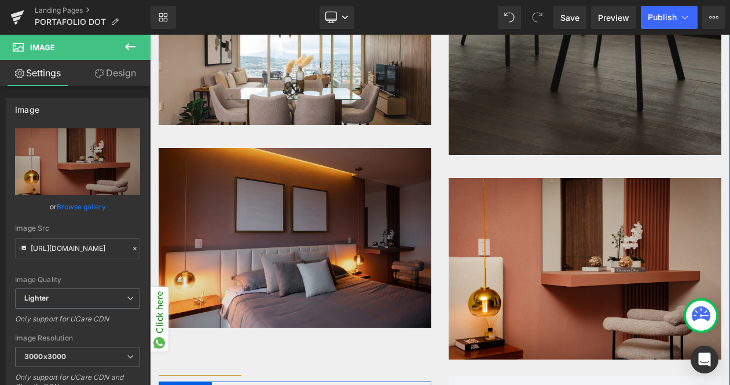
scroll to position [981, 0]
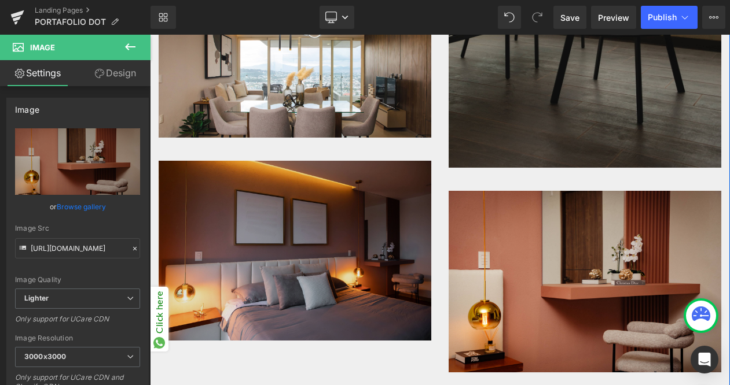
click at [332, 161] on img at bounding box center [295, 251] width 273 height 180
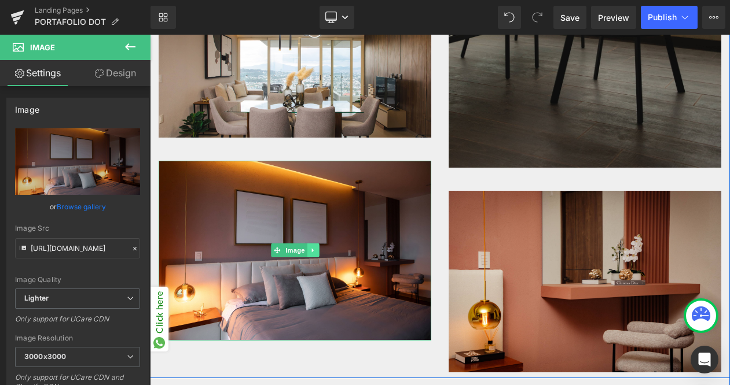
click at [316, 247] on icon at bounding box center [313, 250] width 6 height 7
click at [309, 248] on icon at bounding box center [307, 251] width 6 height 6
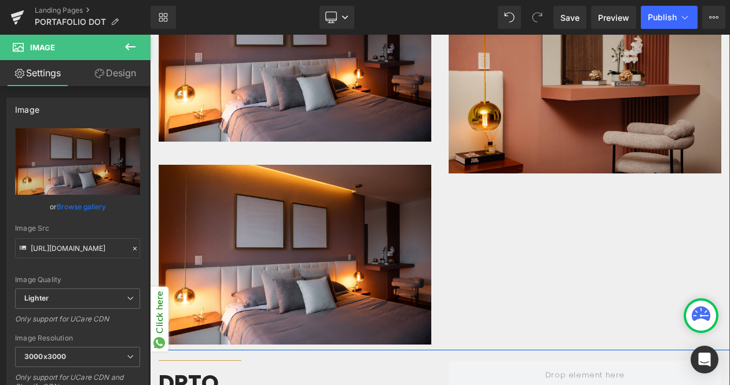
scroll to position [1188, 0]
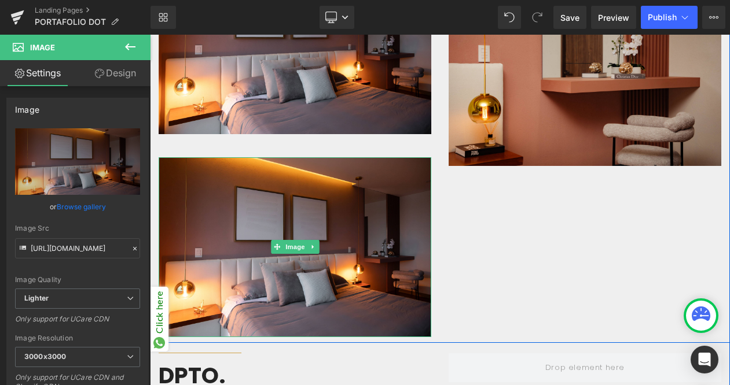
click at [309, 176] on div "Image" at bounding box center [295, 247] width 273 height 180
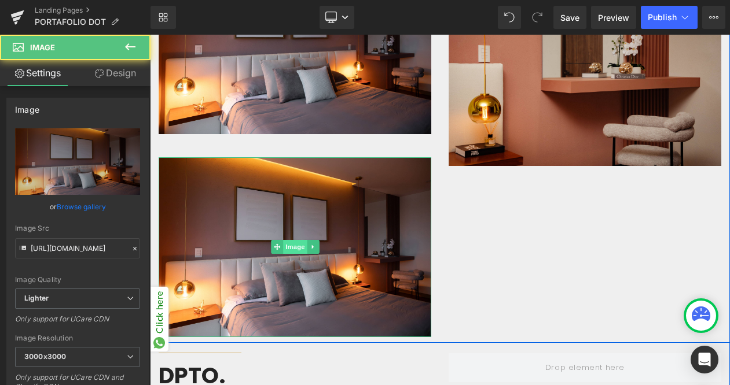
click at [295, 240] on span "Image" at bounding box center [295, 247] width 24 height 14
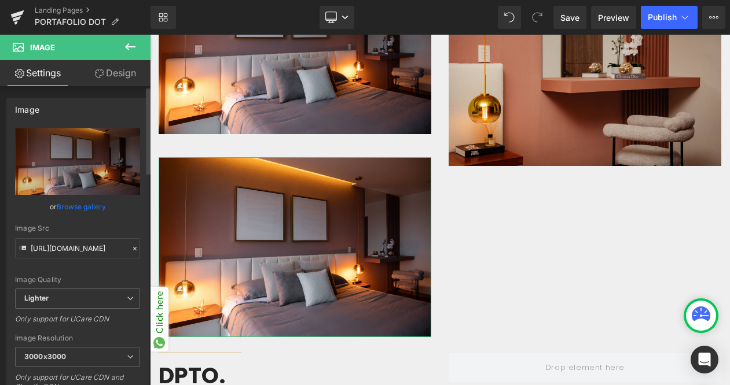
click at [98, 208] on link "Browse gallery" at bounding box center [81, 207] width 49 height 20
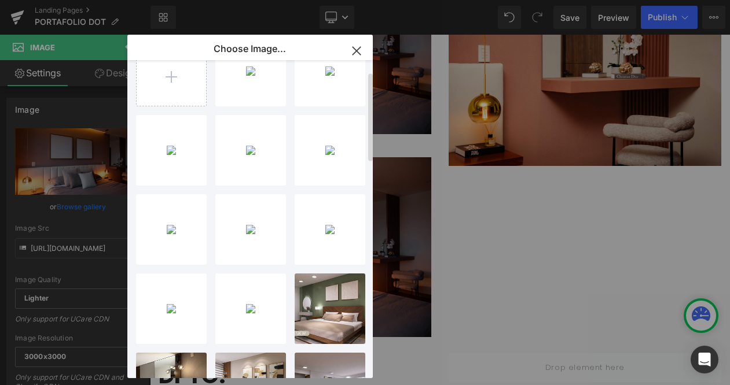
scroll to position [41, 0]
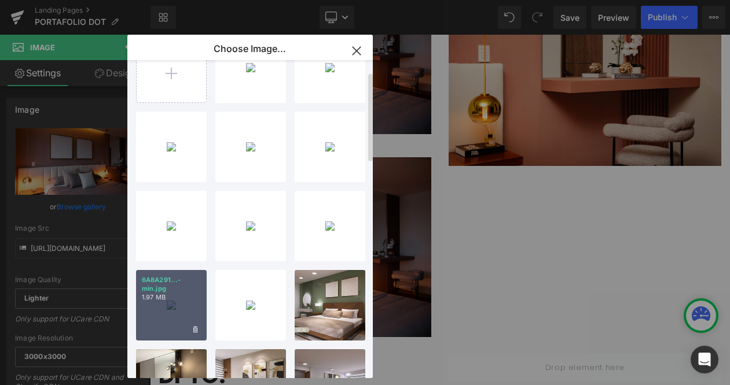
click at [172, 289] on p "6A8A291...-min.jpg" at bounding box center [171, 284] width 59 height 17
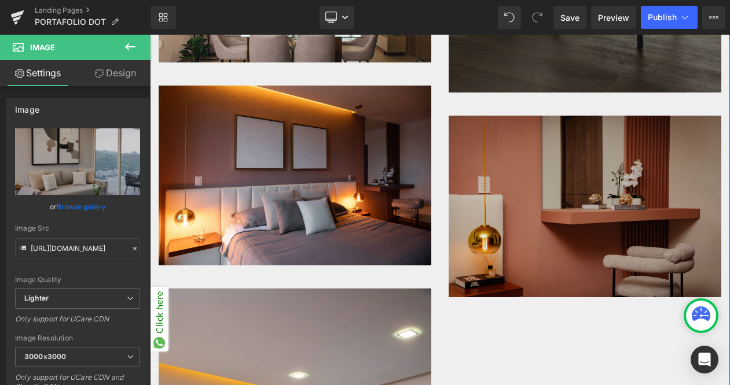
scroll to position [1018, 0]
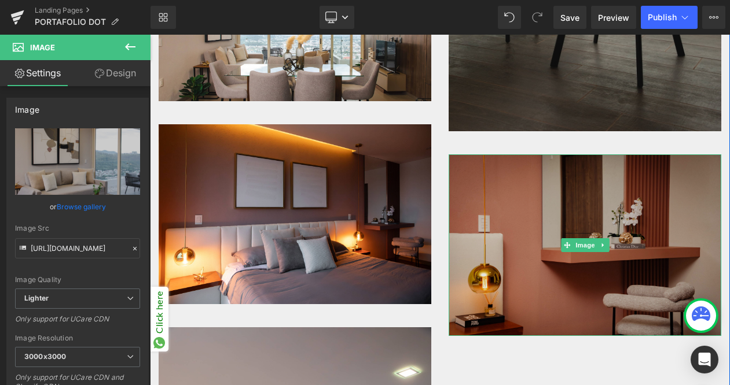
click at [590, 222] on div "Image" at bounding box center [584, 246] width 273 height 182
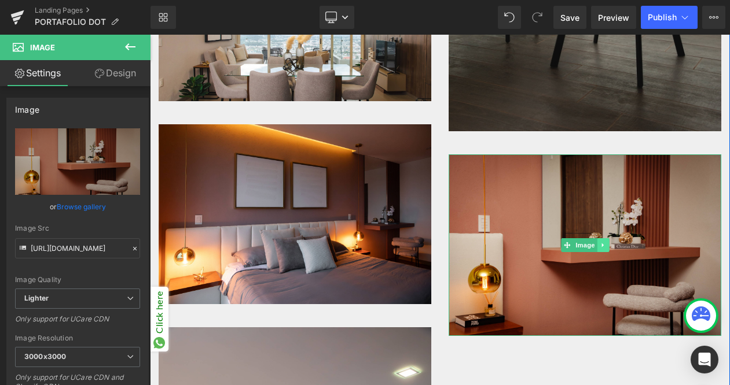
click at [609, 238] on link at bounding box center [603, 245] width 12 height 14
click at [594, 242] on icon at bounding box center [597, 245] width 6 height 6
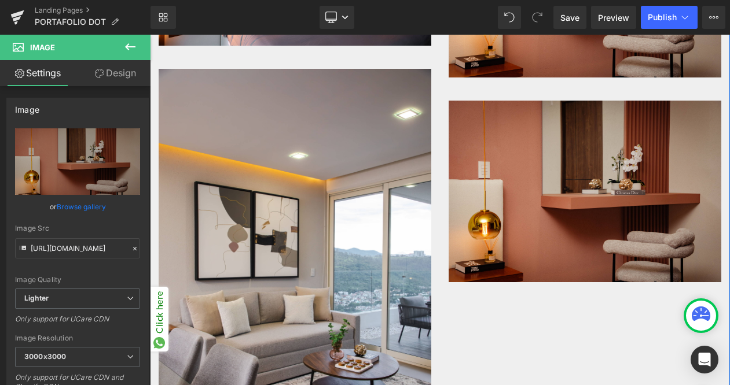
scroll to position [1278, 0]
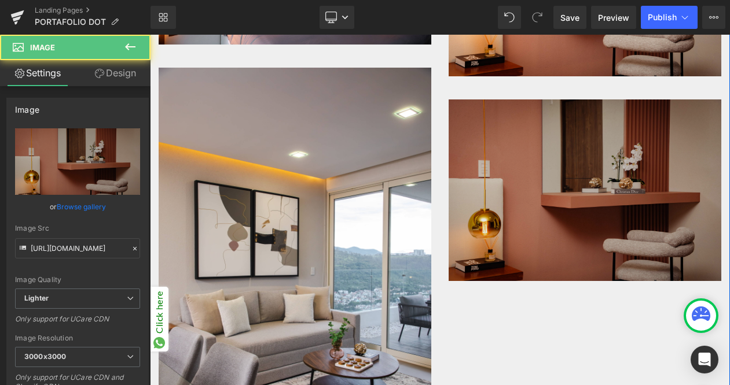
click at [573, 165] on div "Image" at bounding box center [584, 191] width 273 height 182
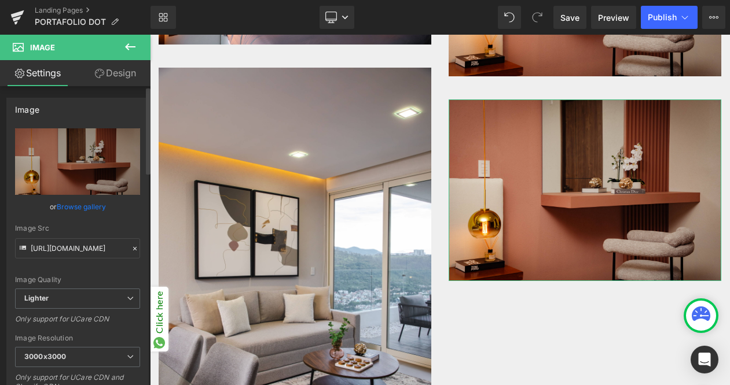
click at [86, 203] on link "Browse gallery" at bounding box center [81, 207] width 49 height 20
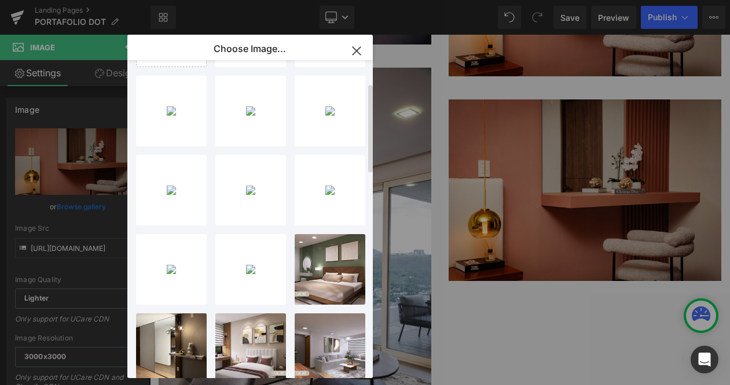
scroll to position [82, 0]
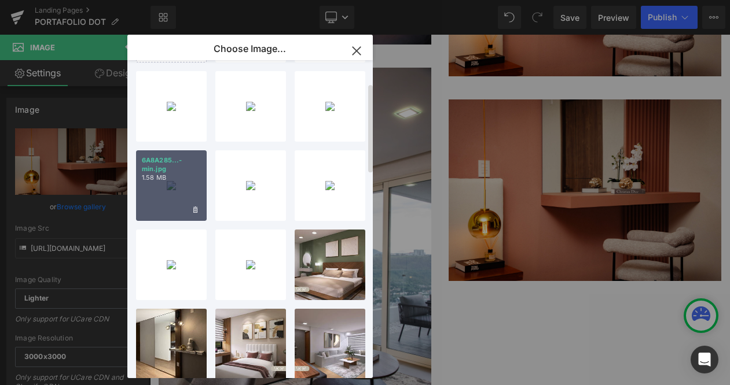
click at [181, 183] on div "6A8A285...-min.jpg 1.58 MB" at bounding box center [171, 185] width 71 height 71
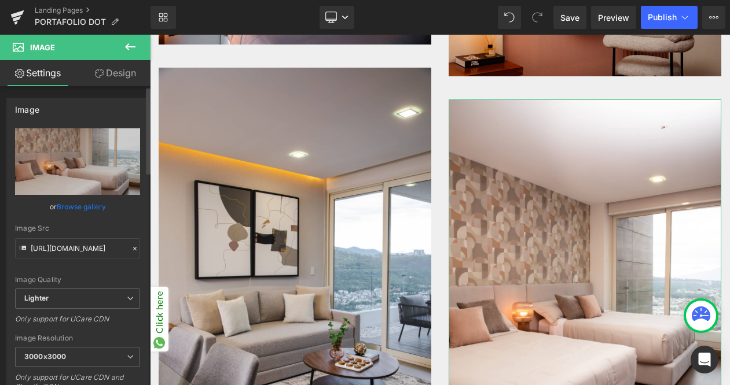
click at [84, 215] on link "Browse gallery" at bounding box center [81, 207] width 49 height 20
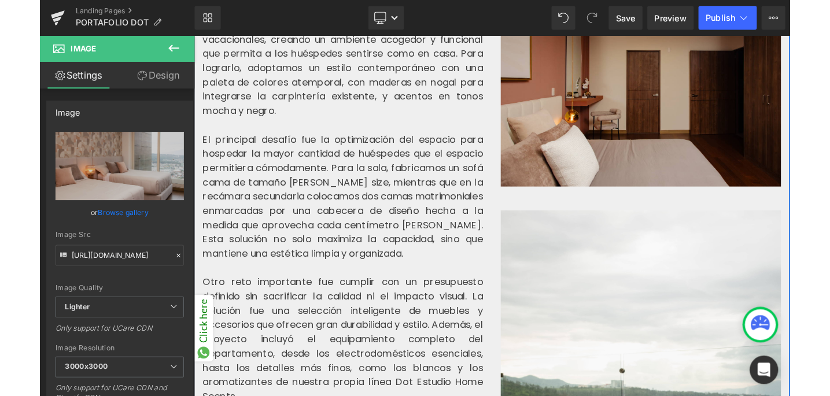
scroll to position [503, 0]
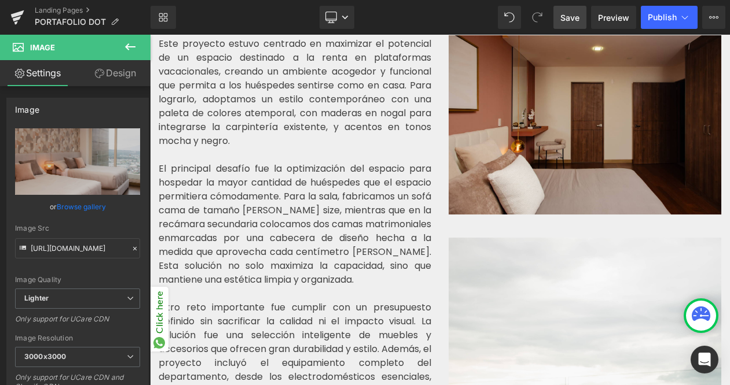
click at [558, 17] on link "Save" at bounding box center [569, 17] width 33 height 23
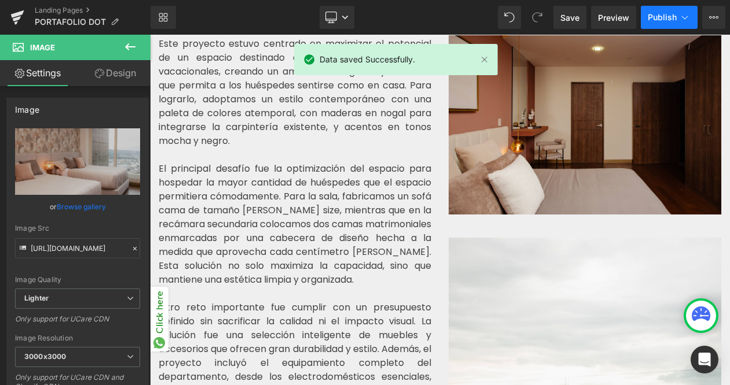
click at [659, 13] on span "Publish" at bounding box center [662, 17] width 29 height 9
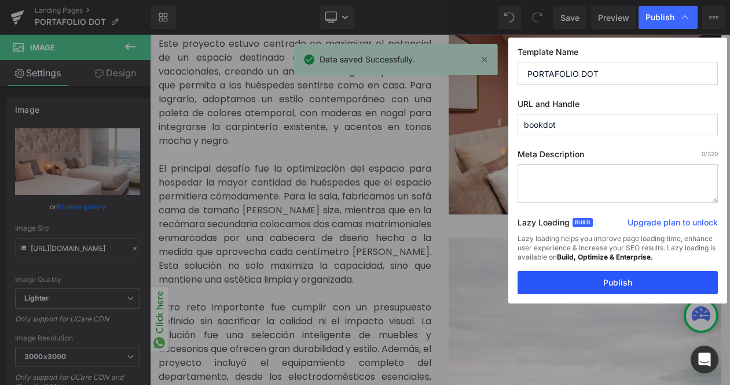
click at [580, 284] on button "Publish" at bounding box center [617, 282] width 200 height 23
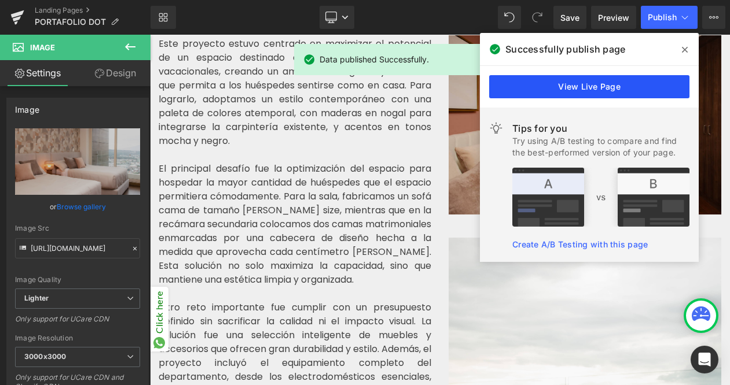
click at [621, 90] on link "View Live Page" at bounding box center [589, 86] width 200 height 23
